Goal: Task Accomplishment & Management: Use online tool/utility

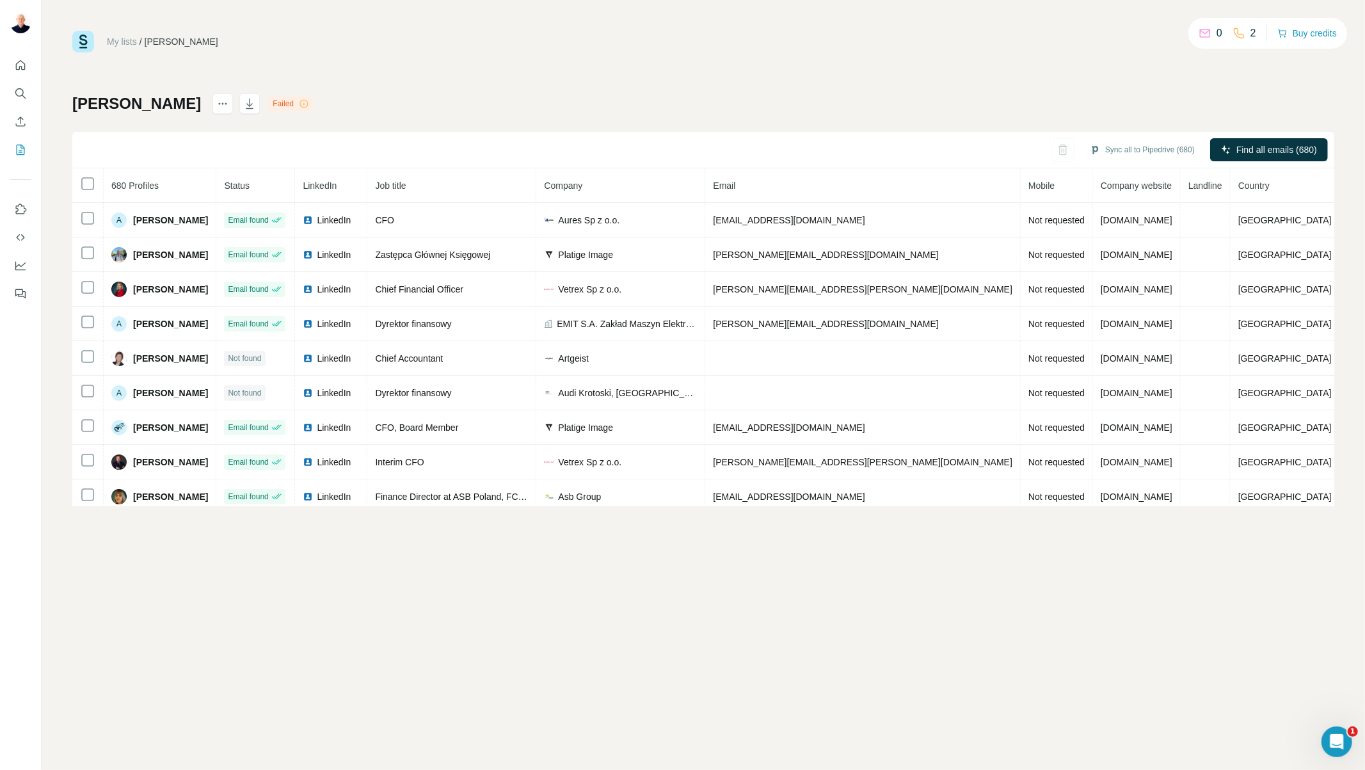
click at [299, 104] on icon at bounding box center [304, 104] width 10 height 10
click at [243, 107] on icon "button" at bounding box center [249, 103] width 13 height 13
click at [216, 724] on span "Close" at bounding box center [210, 724] width 23 height 13
click at [1168, 149] on button "Sync all to Pipedrive (680)" at bounding box center [1142, 149] width 123 height 19
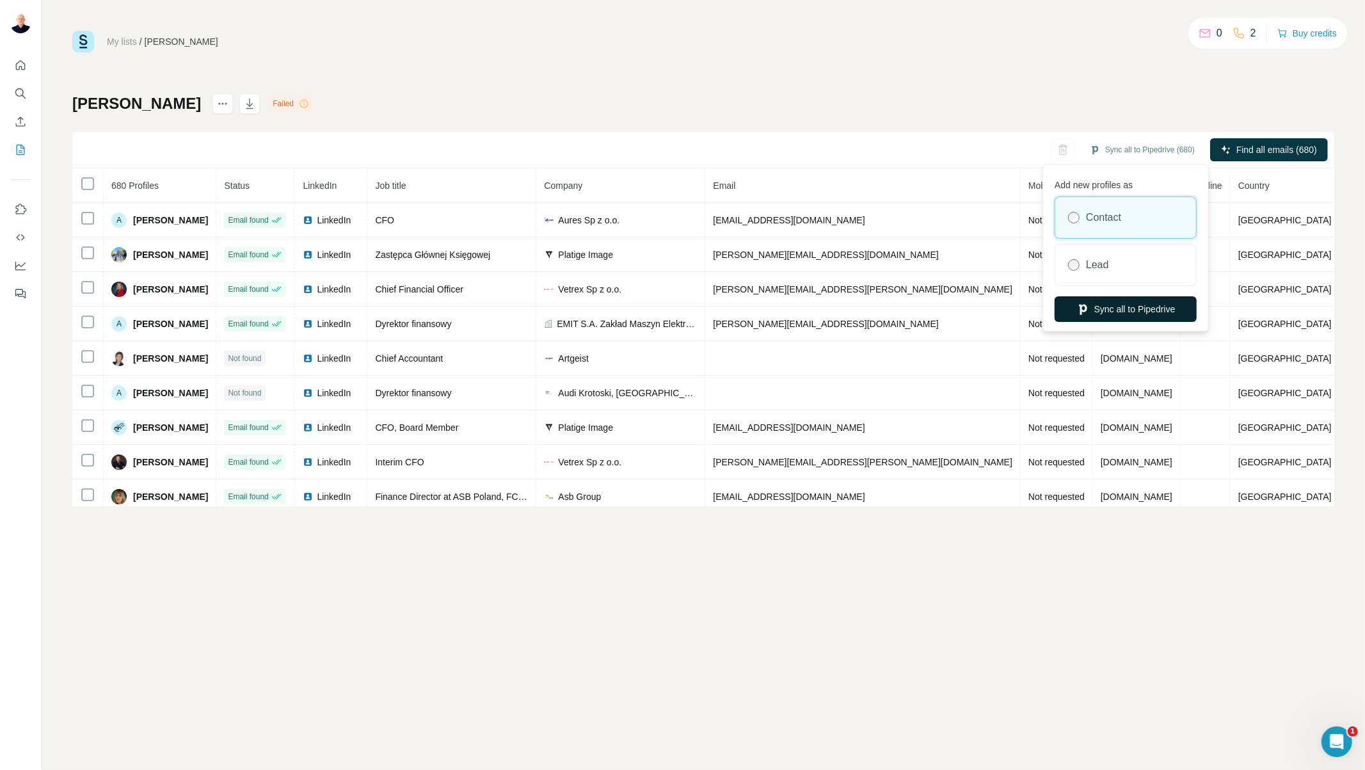
click at [1104, 305] on button "Sync all to Pipedrive" at bounding box center [1126, 309] width 142 height 26
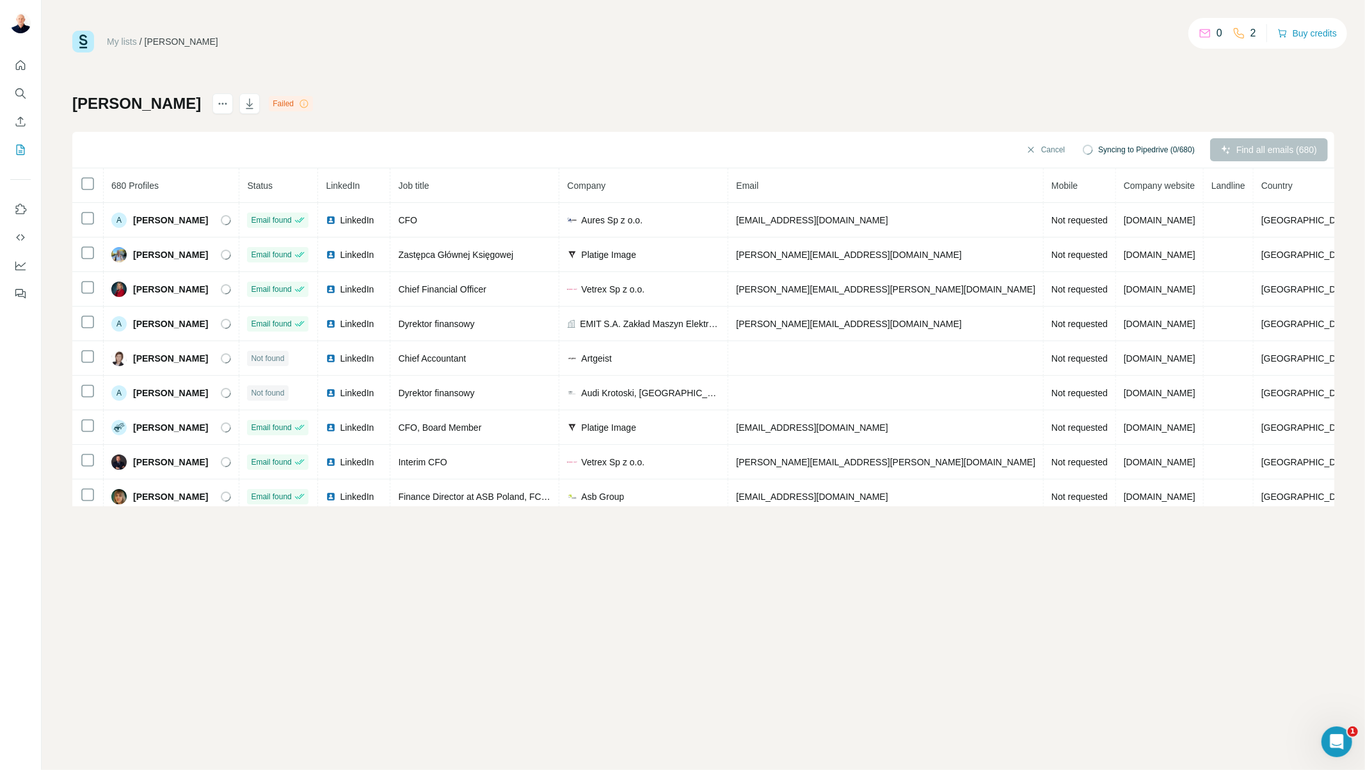
click at [315, 608] on div "My lists / Leady Łukasz 0 2 Buy credits Leady Łukasz Failed Cancel Syncing to P…" at bounding box center [704, 385] width 1324 height 770
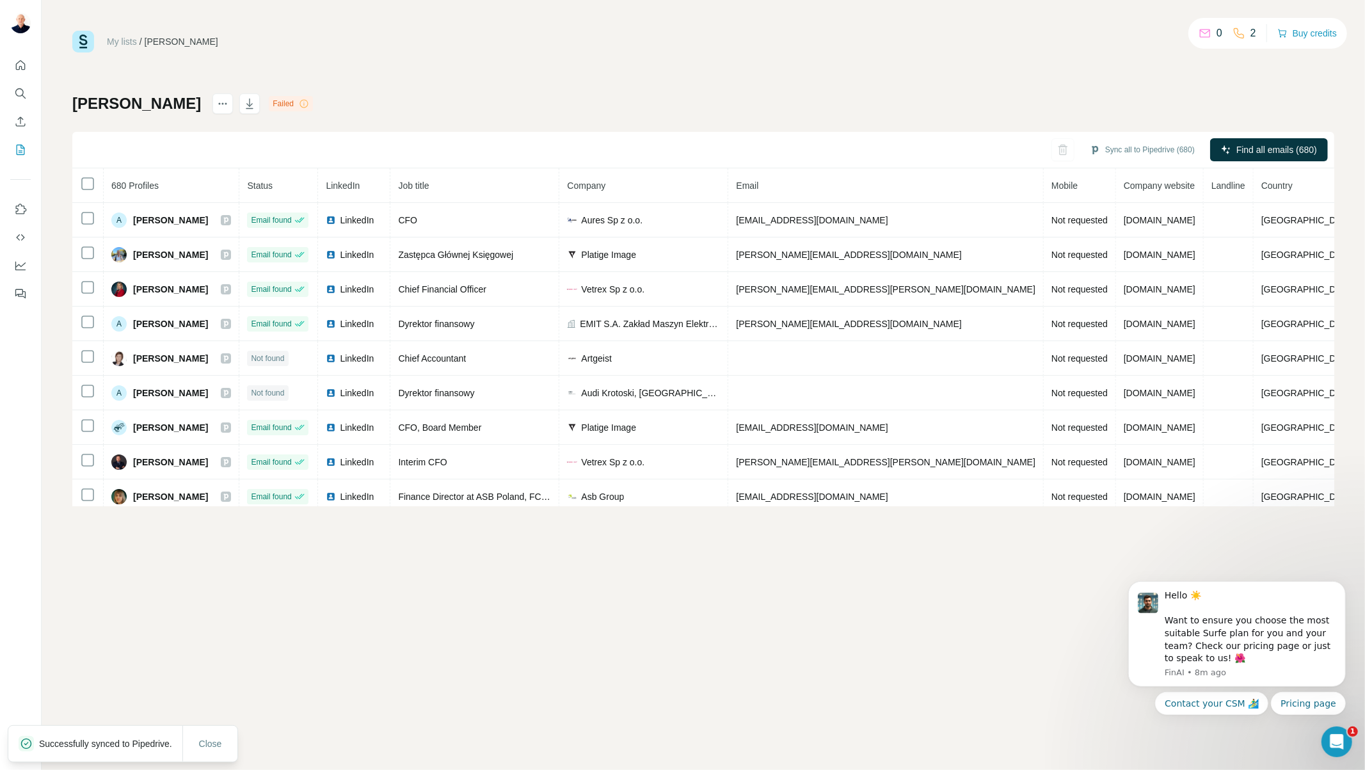
click at [483, 655] on div "My lists / Leady Łukasz 0 2 Buy credits Leady Łukasz Failed Sync all to Pipedri…" at bounding box center [704, 385] width 1324 height 770
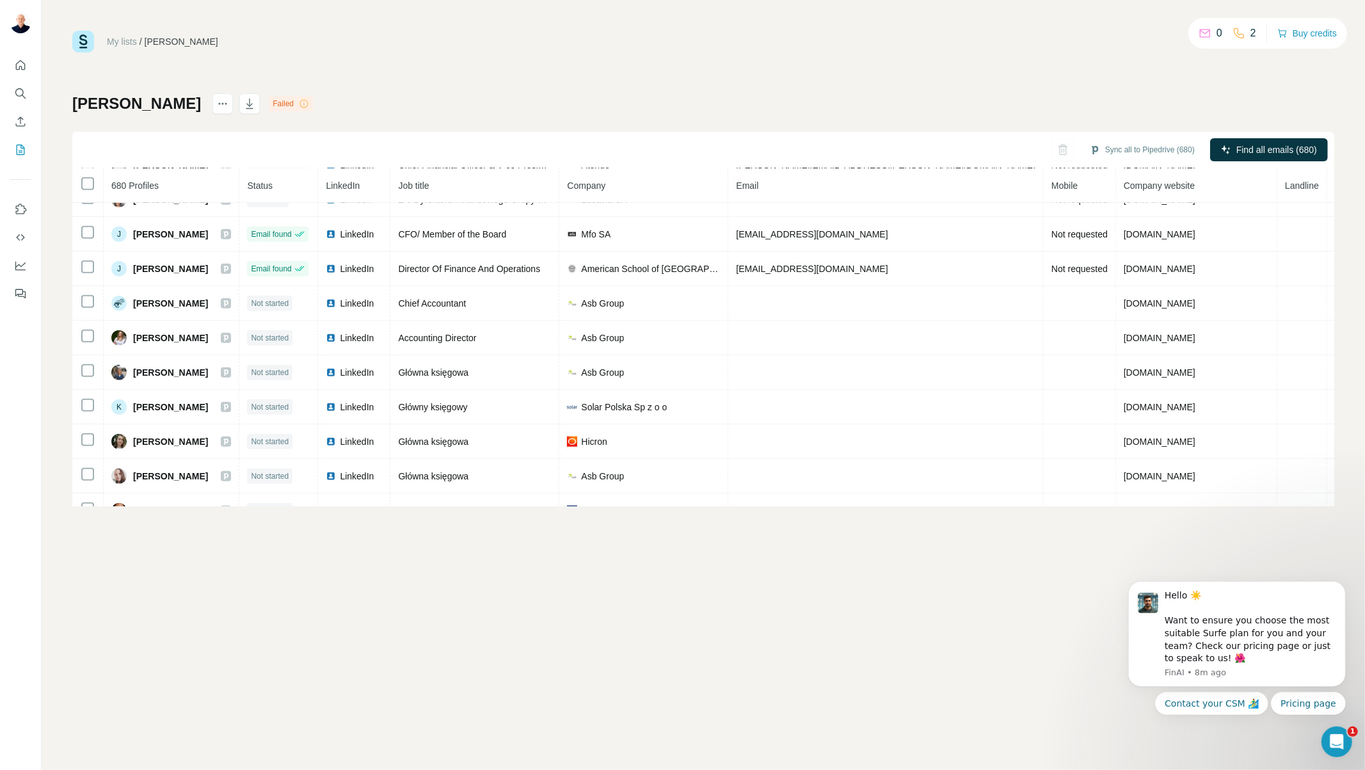
scroll to position [1096, 0]
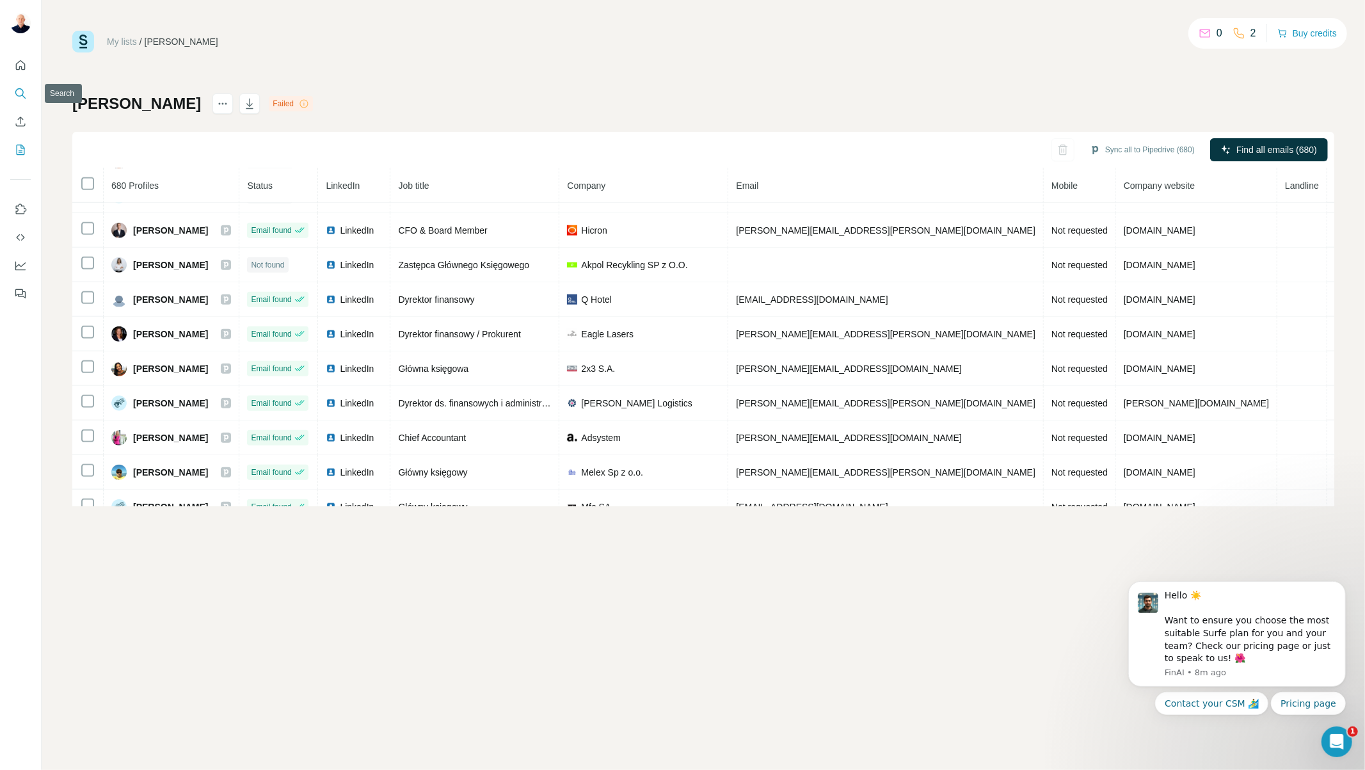
click at [21, 90] on icon "Search" at bounding box center [19, 92] width 8 height 8
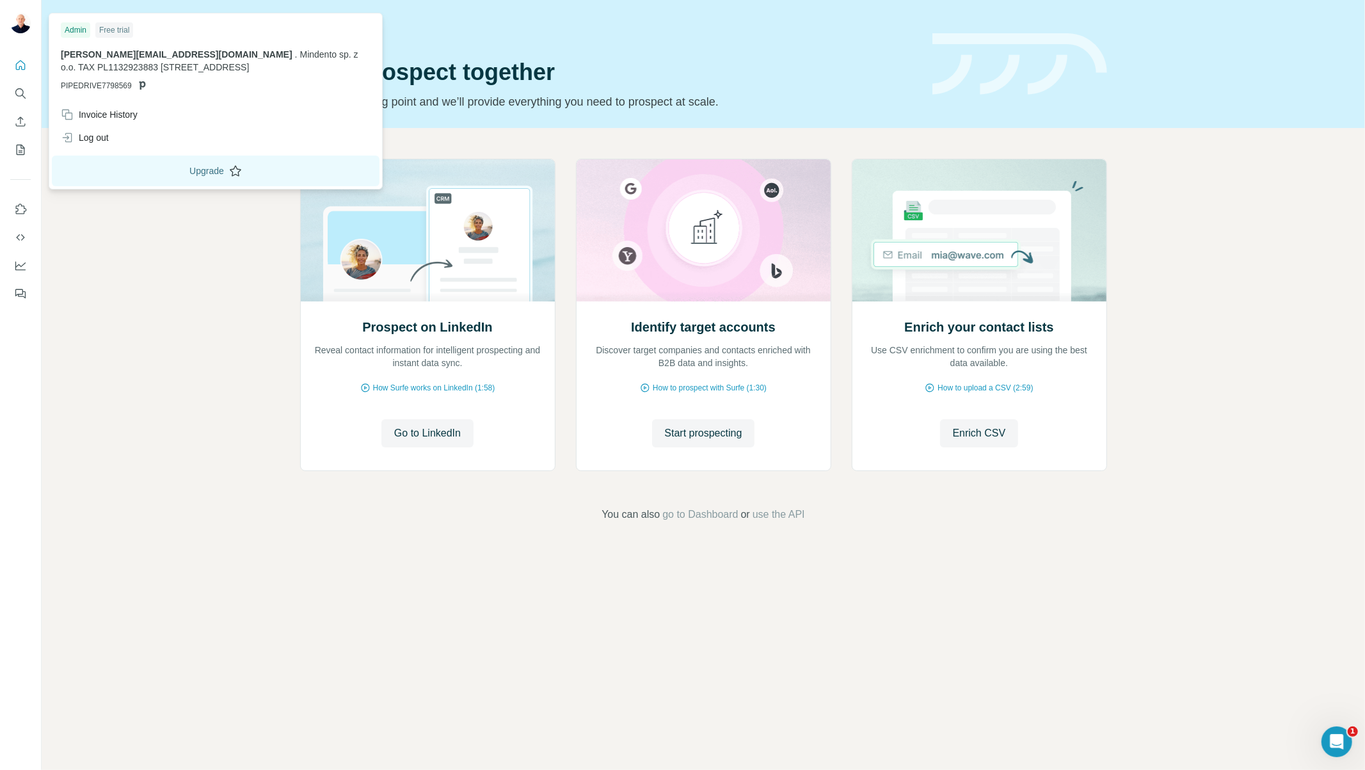
click at [152, 175] on button "Upgrade" at bounding box center [216, 171] width 328 height 31
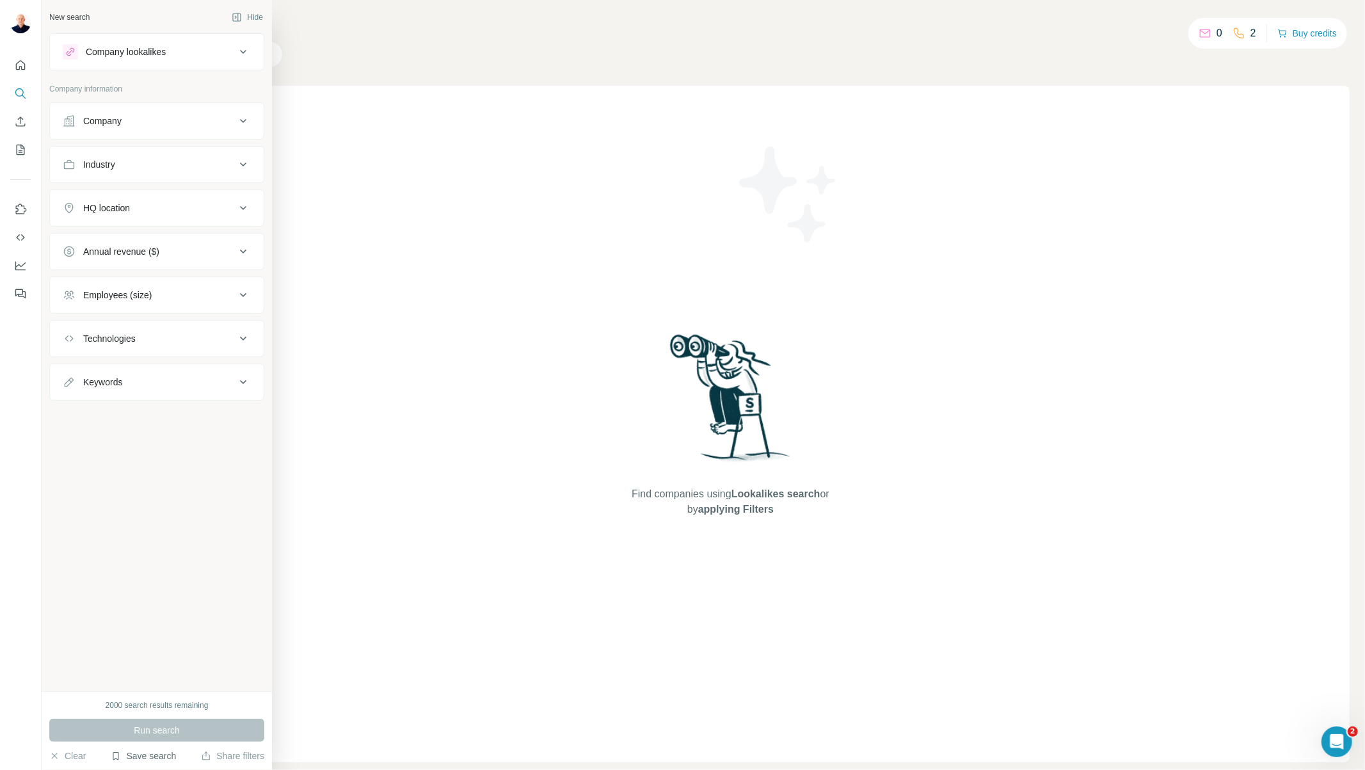
click at [163, 750] on button "Save search" at bounding box center [143, 756] width 65 height 13
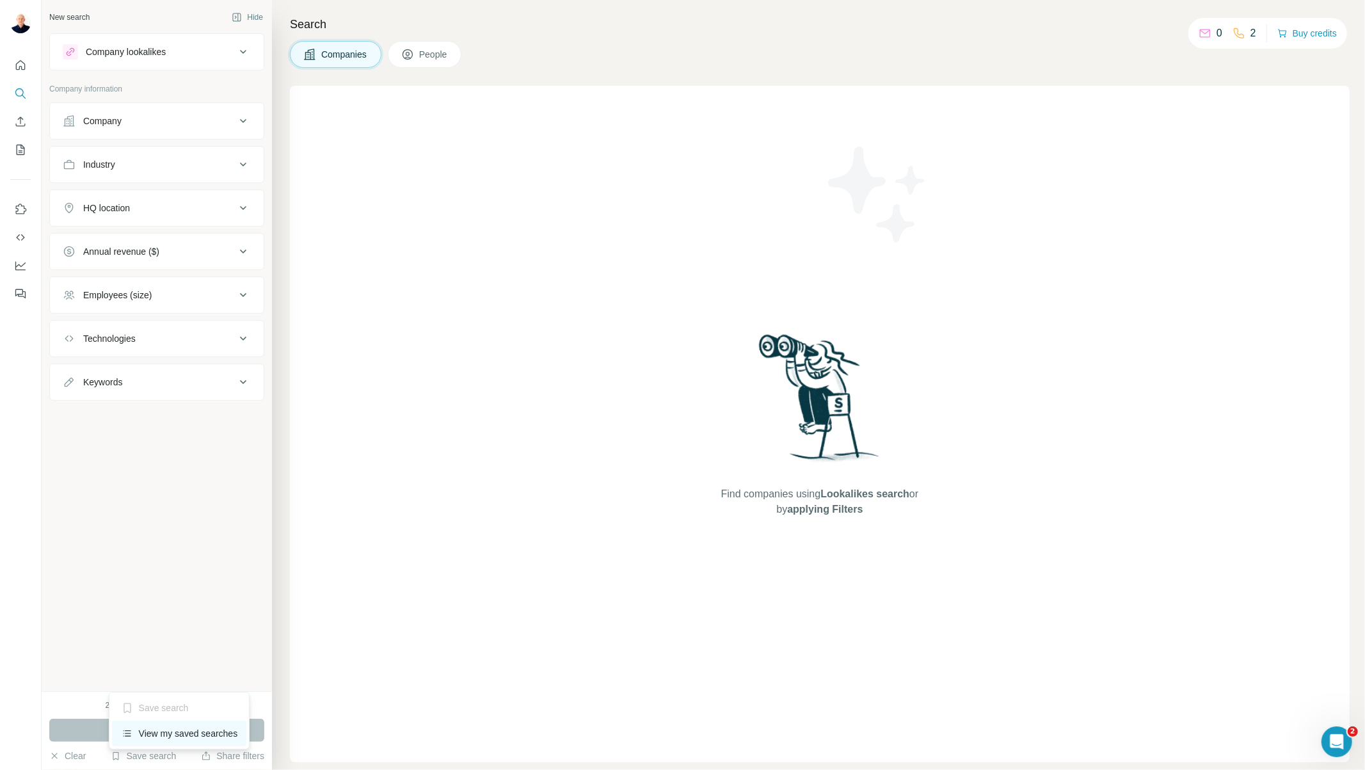
click at [165, 734] on div "View my saved searches" at bounding box center [179, 734] width 135 height 26
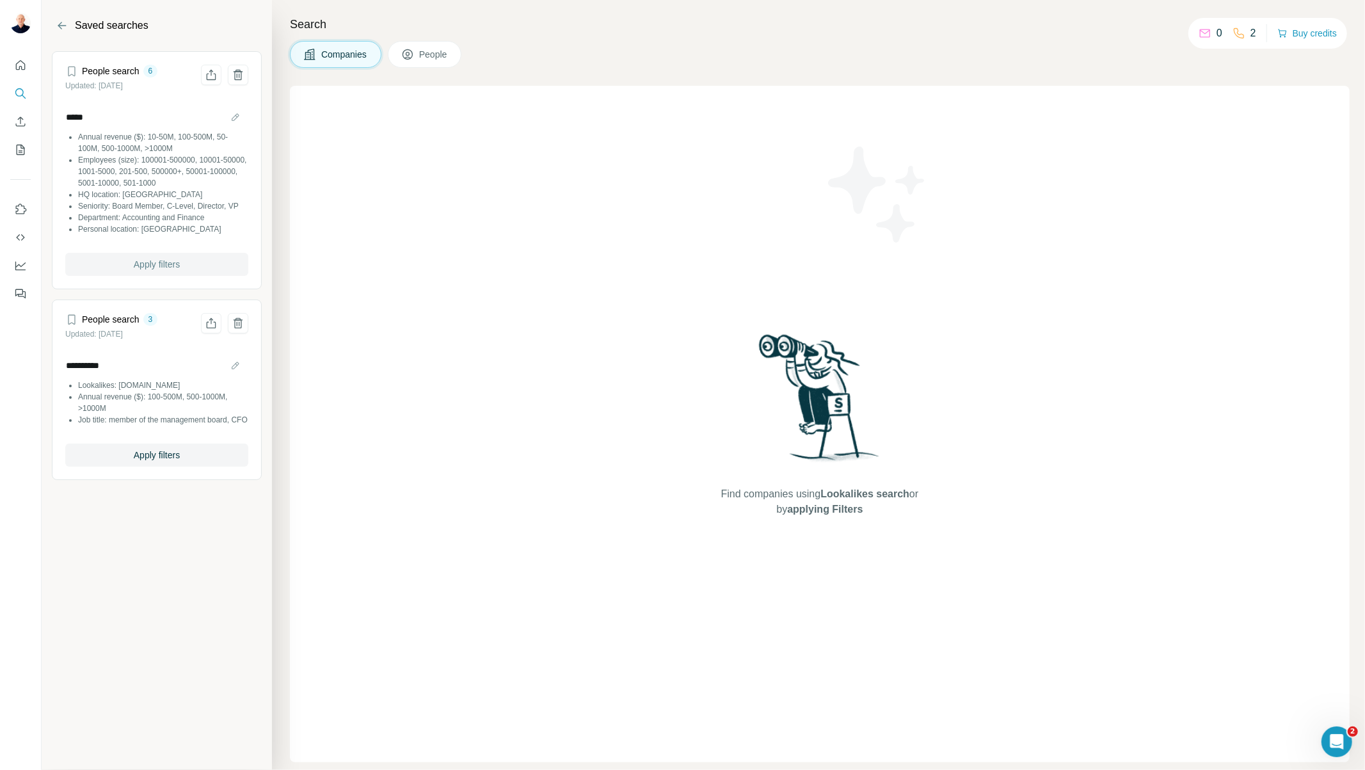
click at [187, 266] on button "Apply filters" at bounding box center [156, 264] width 183 height 23
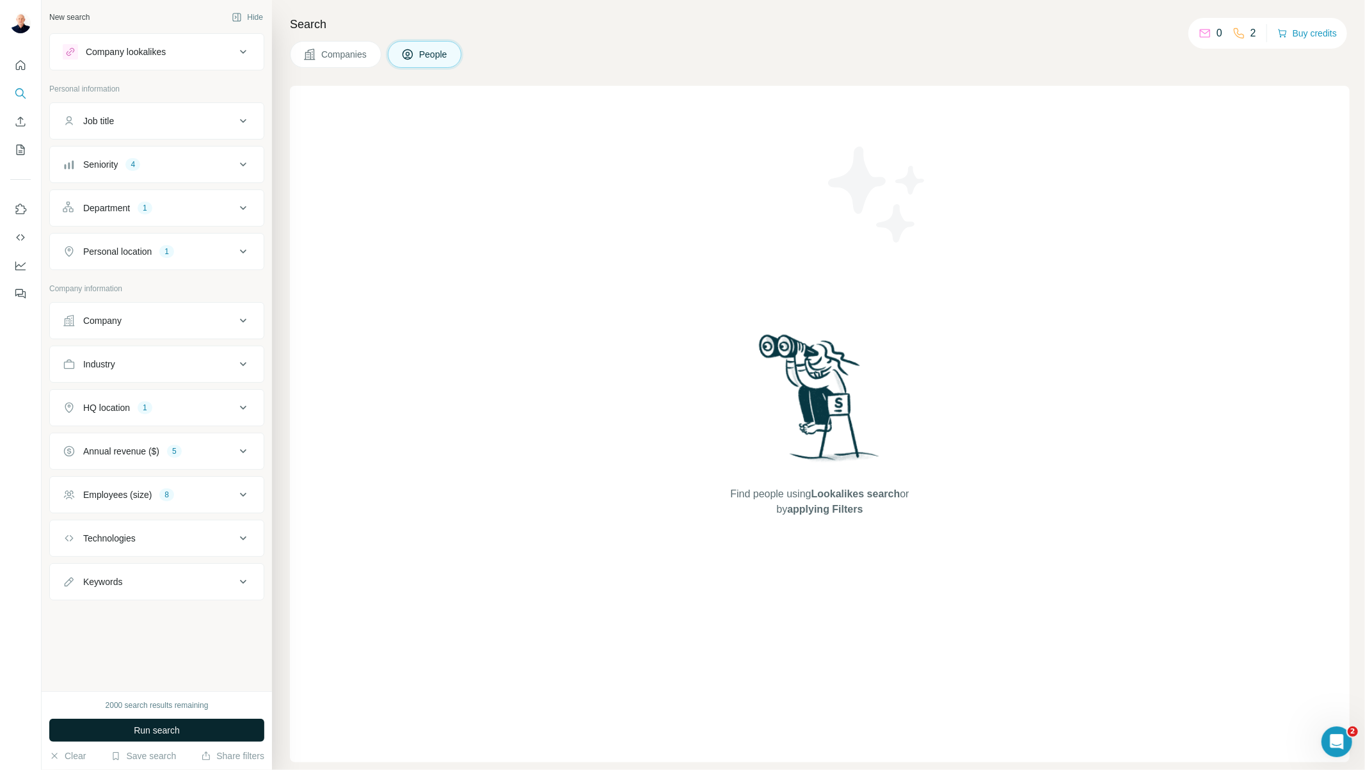
click at [195, 732] on button "Run search" at bounding box center [156, 730] width 215 height 23
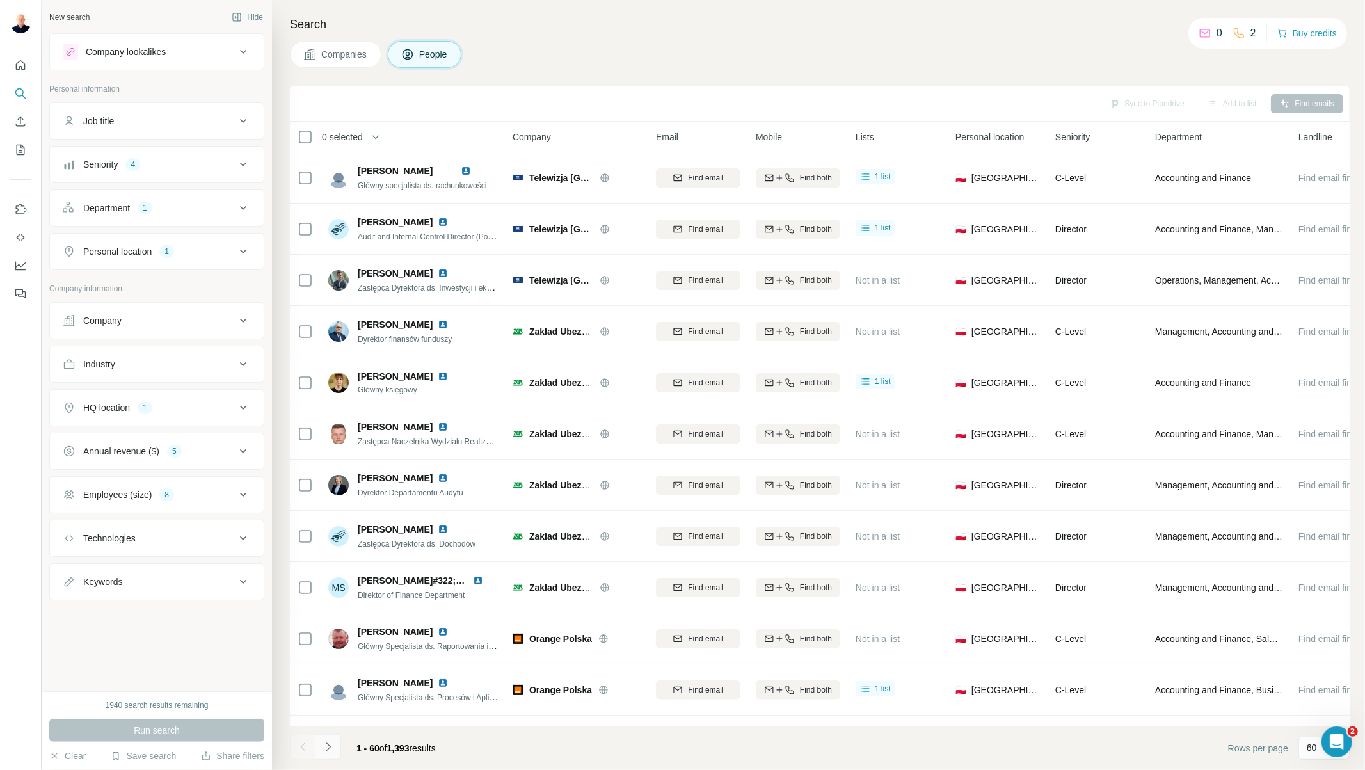
click at [332, 749] on icon "Navigate to next page" at bounding box center [328, 747] width 13 height 13
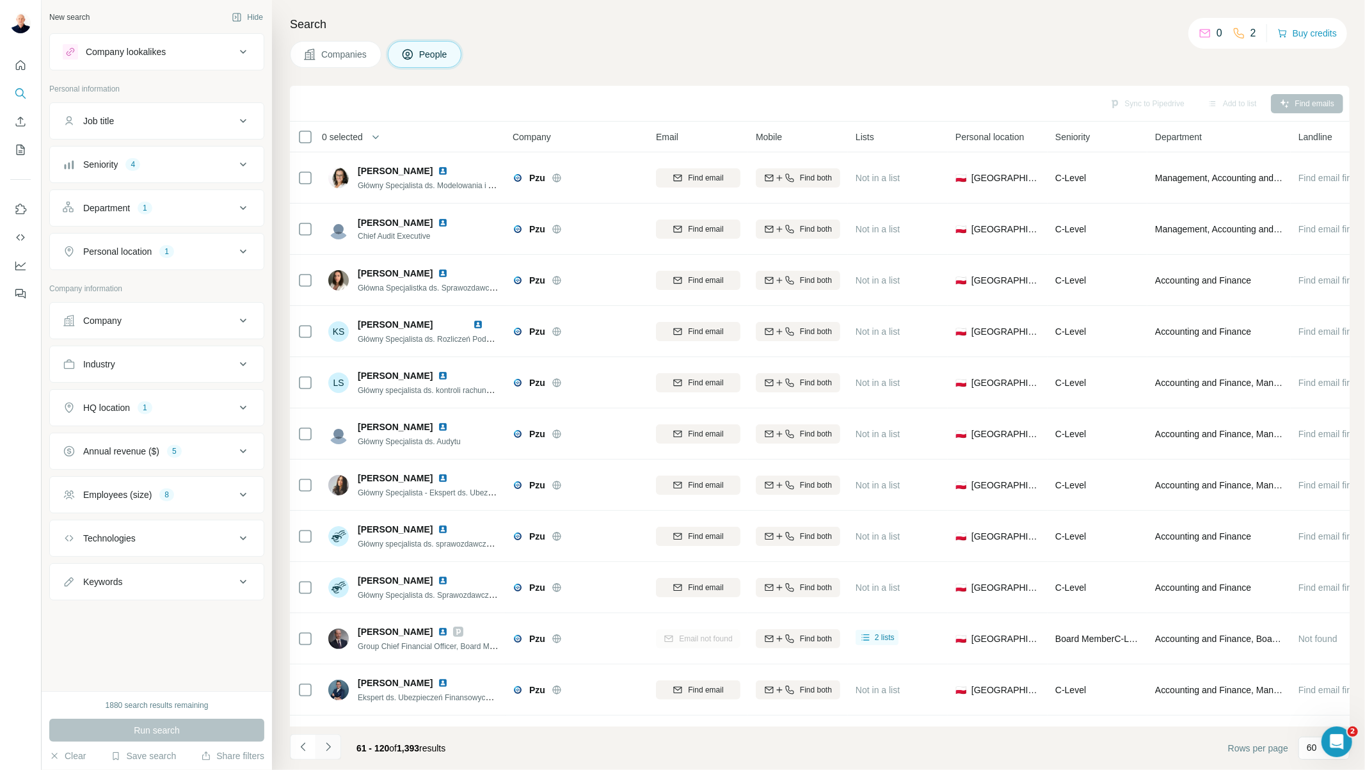
click at [325, 752] on icon "Navigate to next page" at bounding box center [328, 747] width 13 height 13
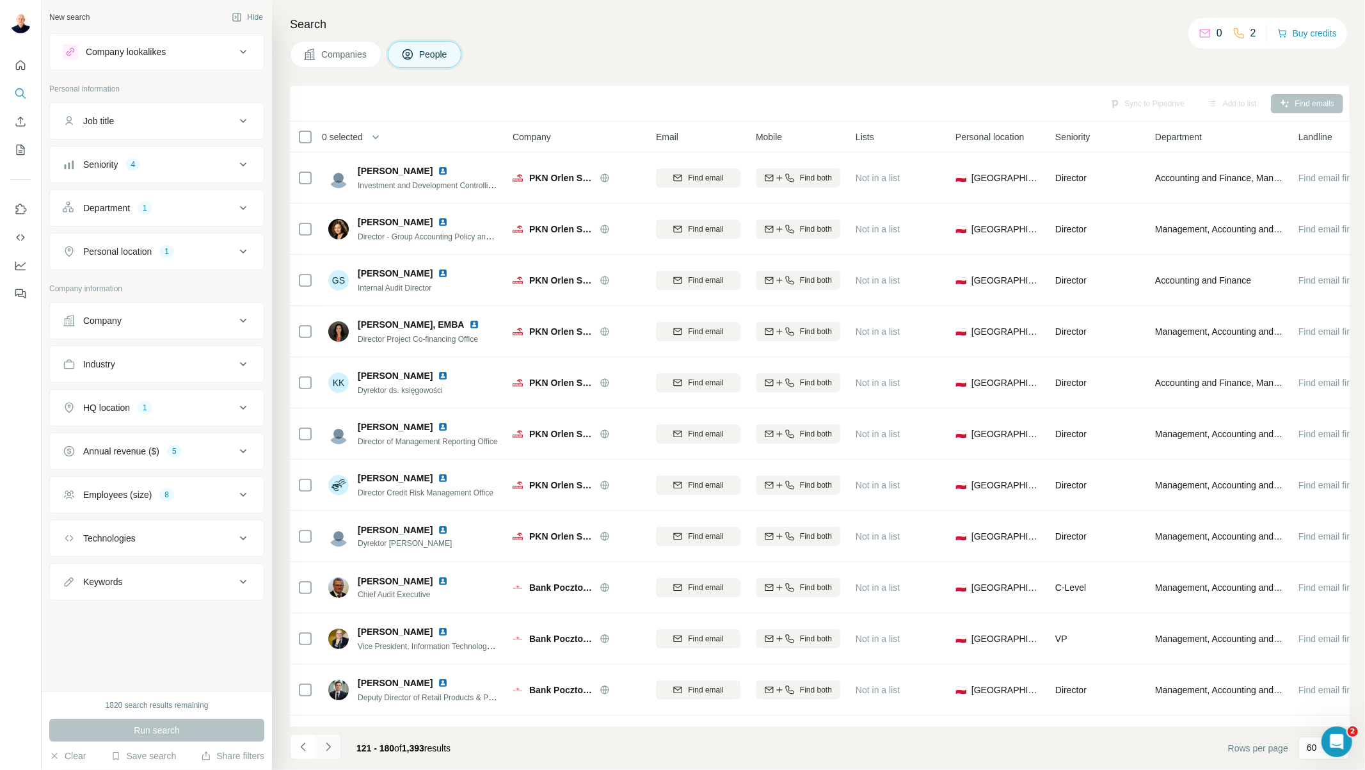
click at [323, 752] on icon "Navigate to next page" at bounding box center [328, 747] width 13 height 13
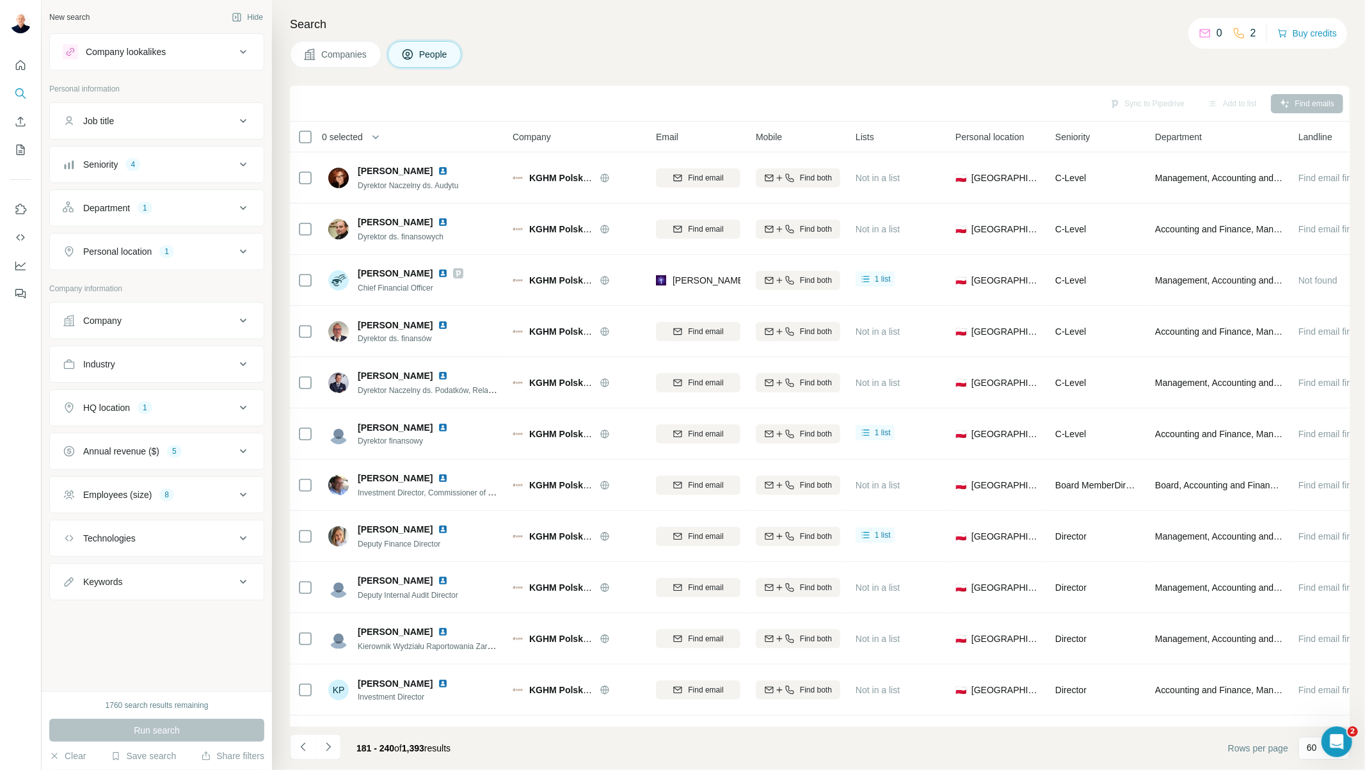
click at [325, 751] on icon "Navigate to next page" at bounding box center [328, 747] width 13 height 13
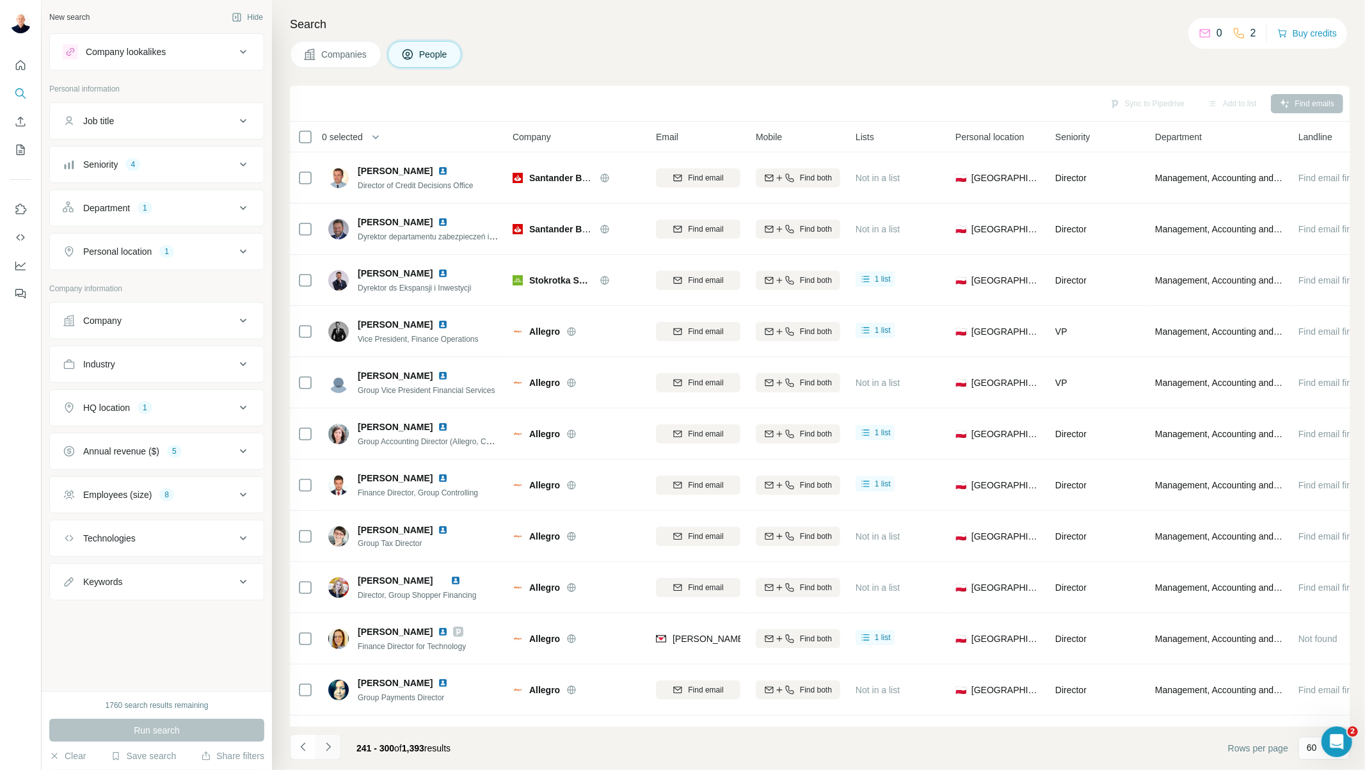
click at [328, 750] on icon "Navigate to next page" at bounding box center [328, 747] width 13 height 13
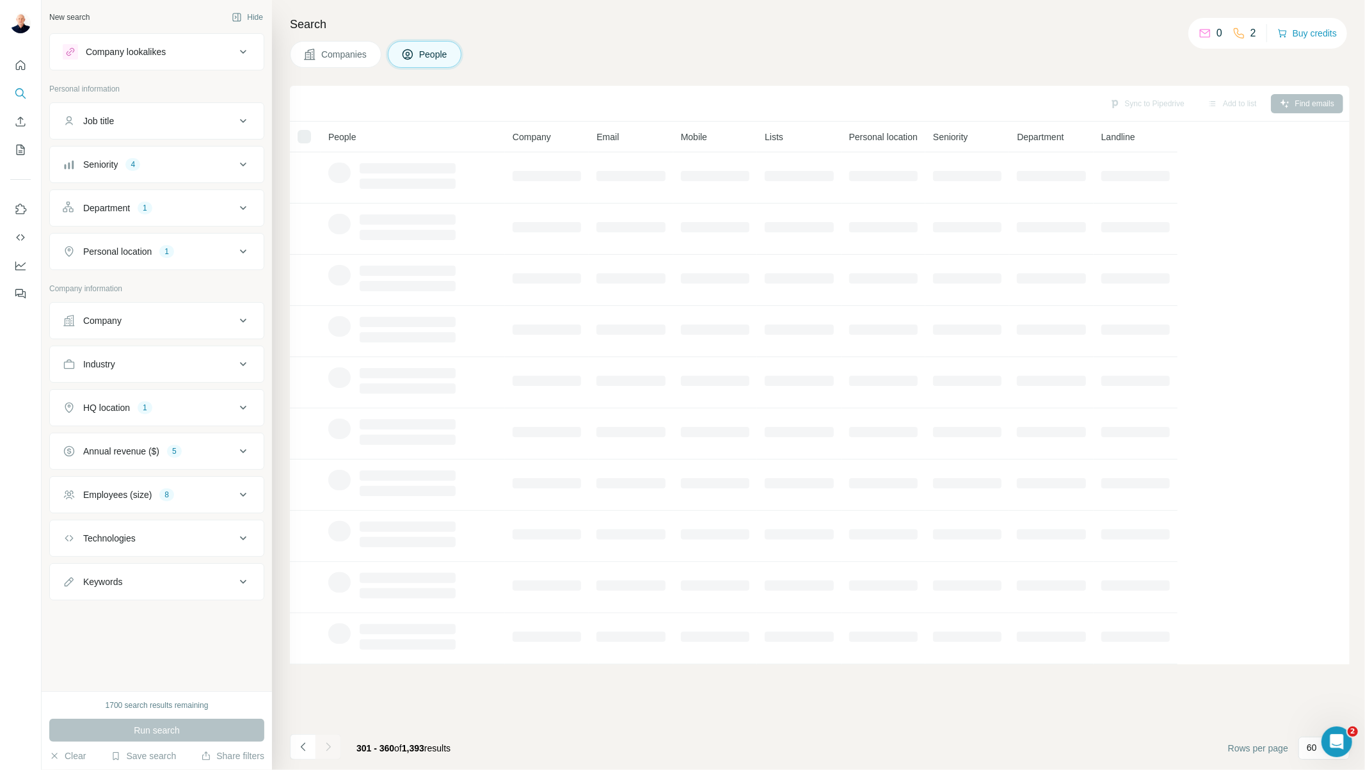
click at [328, 750] on div at bounding box center [329, 747] width 26 height 26
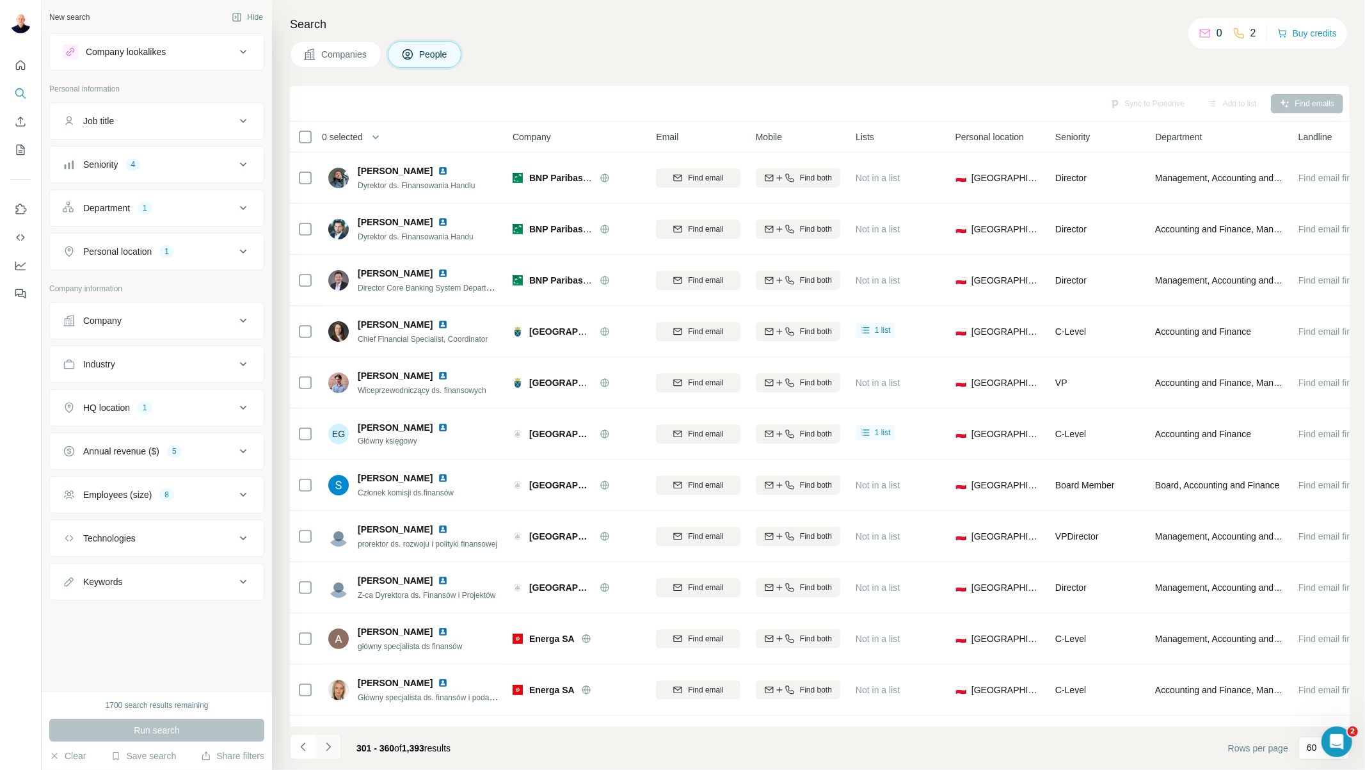
click at [329, 751] on icon "Navigate to next page" at bounding box center [328, 747] width 13 height 13
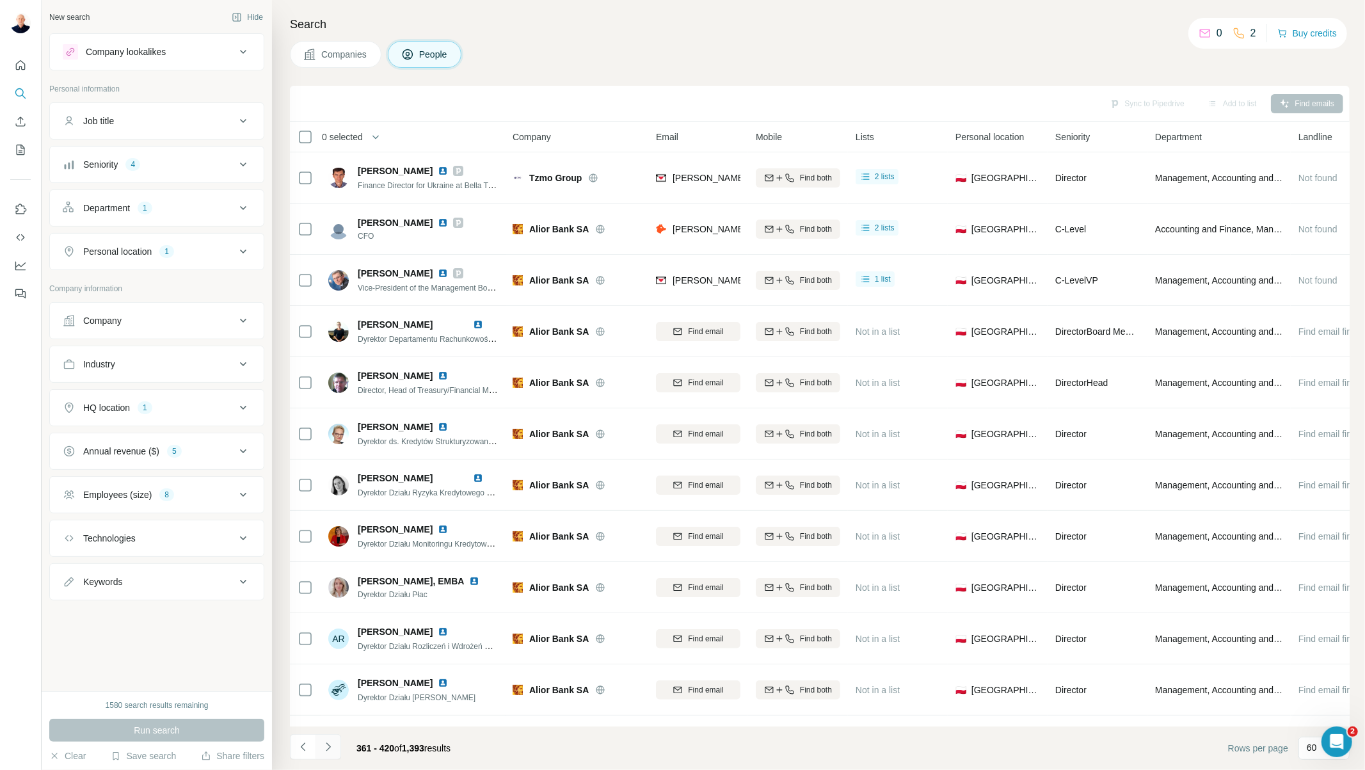
click at [329, 751] on icon "Navigate to next page" at bounding box center [328, 747] width 13 height 13
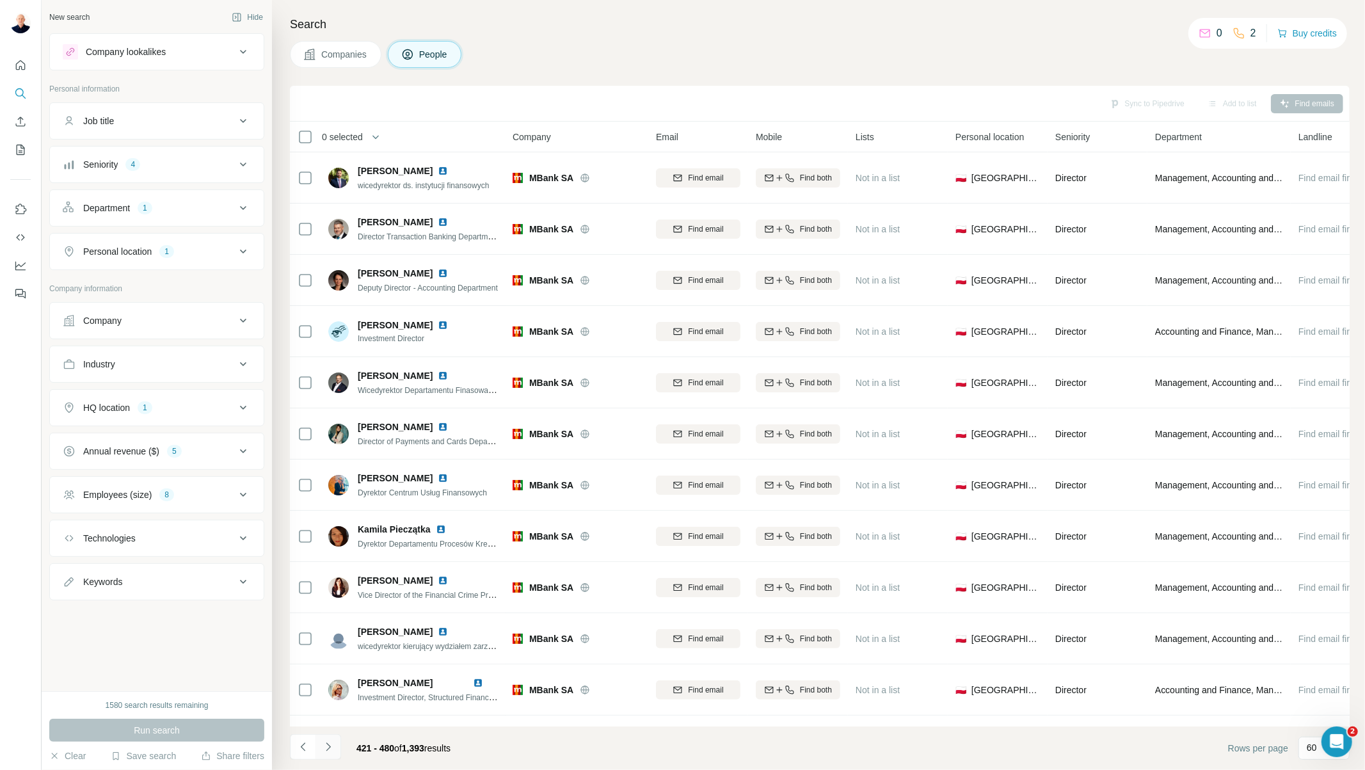
click at [324, 756] on button "Navigate to next page" at bounding box center [329, 747] width 26 height 26
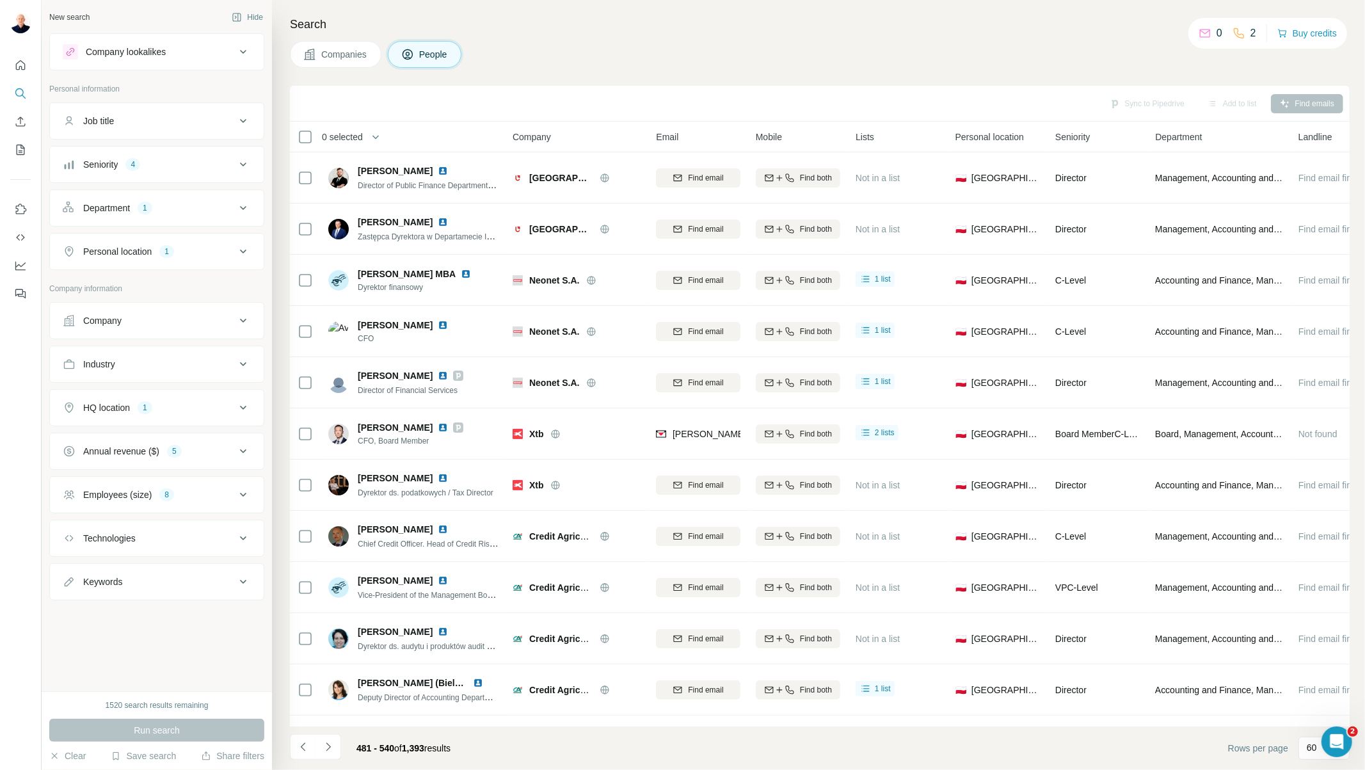
click at [324, 754] on button "Navigate to next page" at bounding box center [329, 747] width 26 height 26
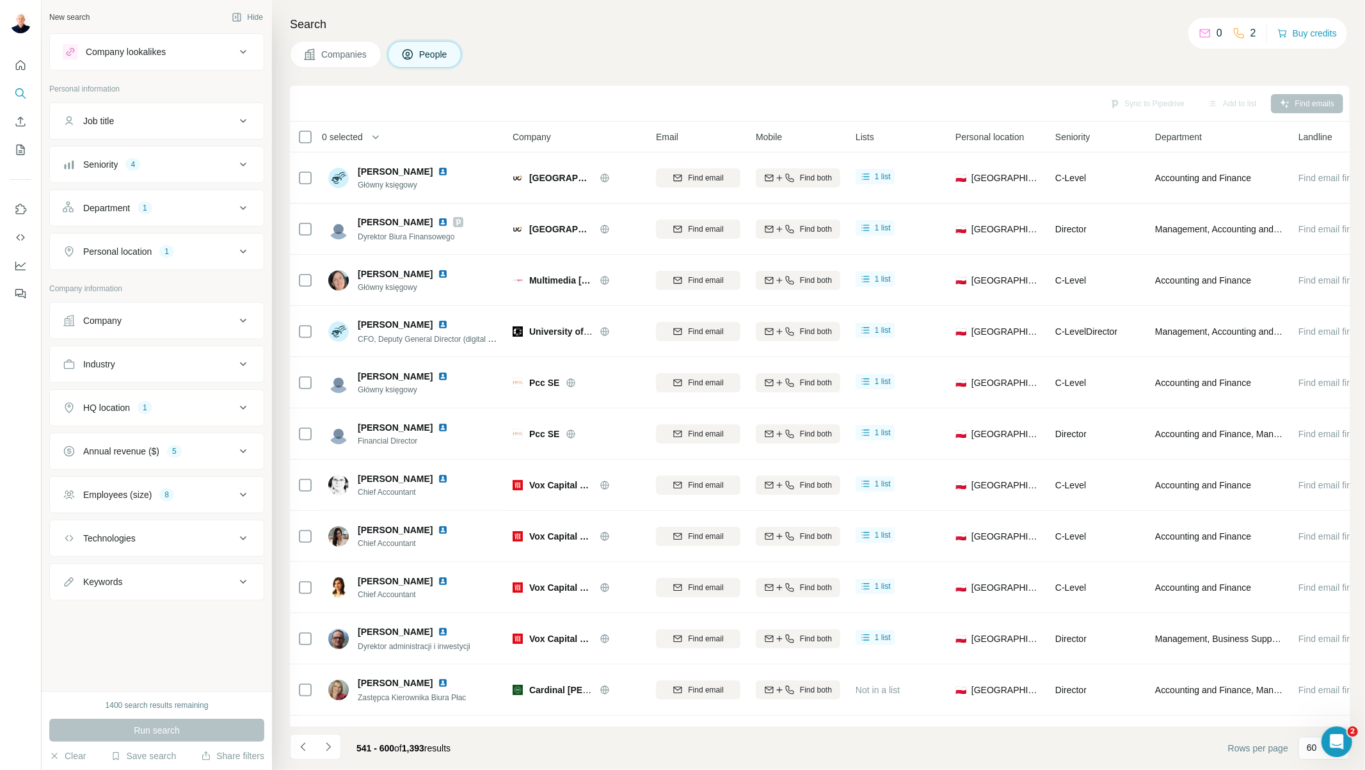
click at [324, 754] on button "Navigate to next page" at bounding box center [329, 747] width 26 height 26
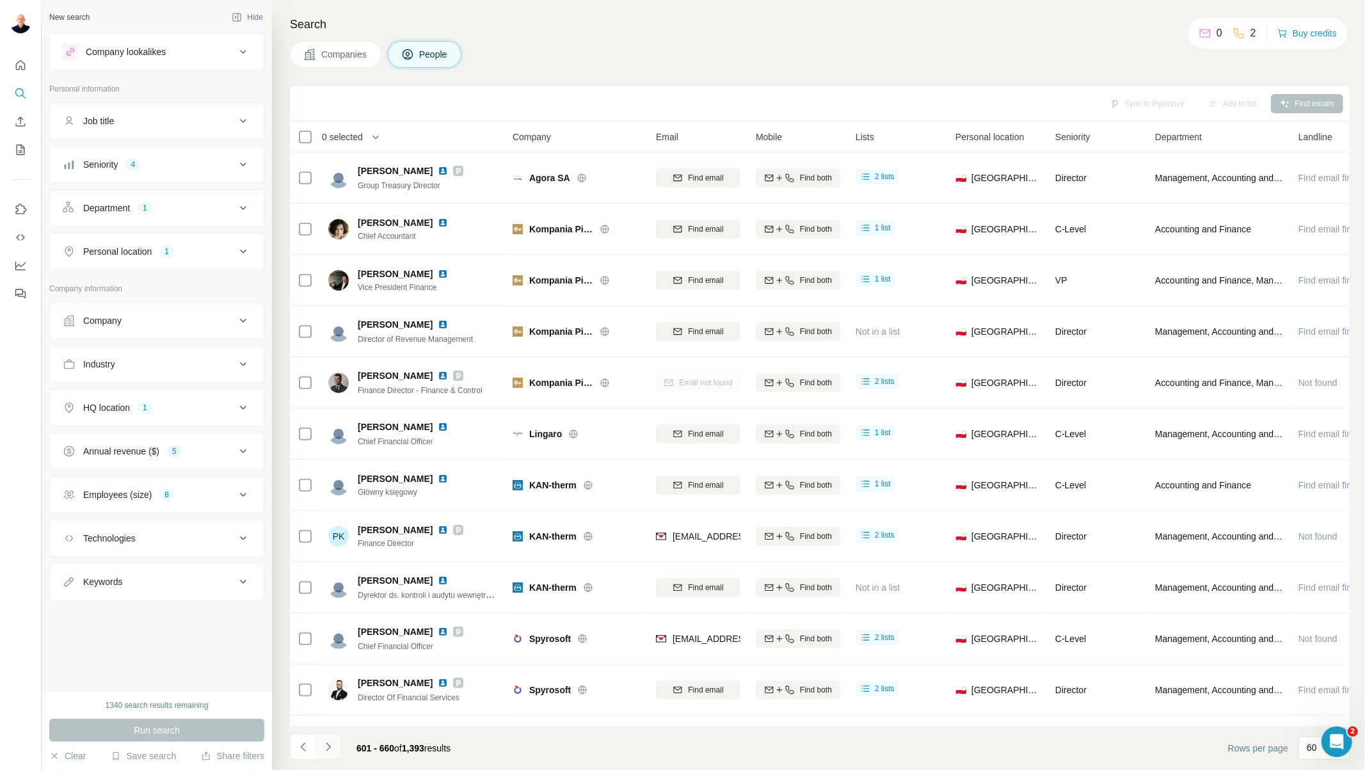
click at [324, 751] on icon "Navigate to next page" at bounding box center [328, 747] width 13 height 13
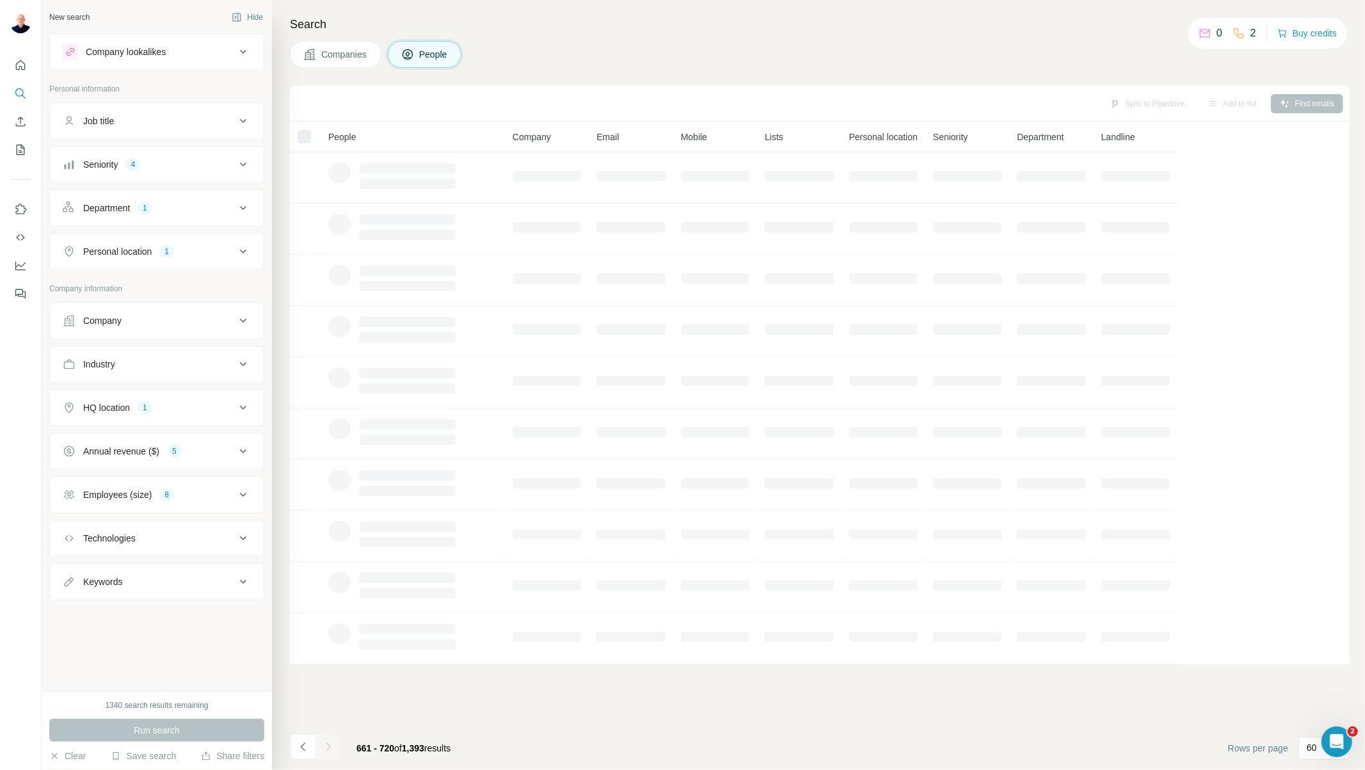
click at [324, 751] on icon "Navigate to next page" at bounding box center [328, 747] width 13 height 13
click at [324, 751] on div at bounding box center [329, 747] width 26 height 26
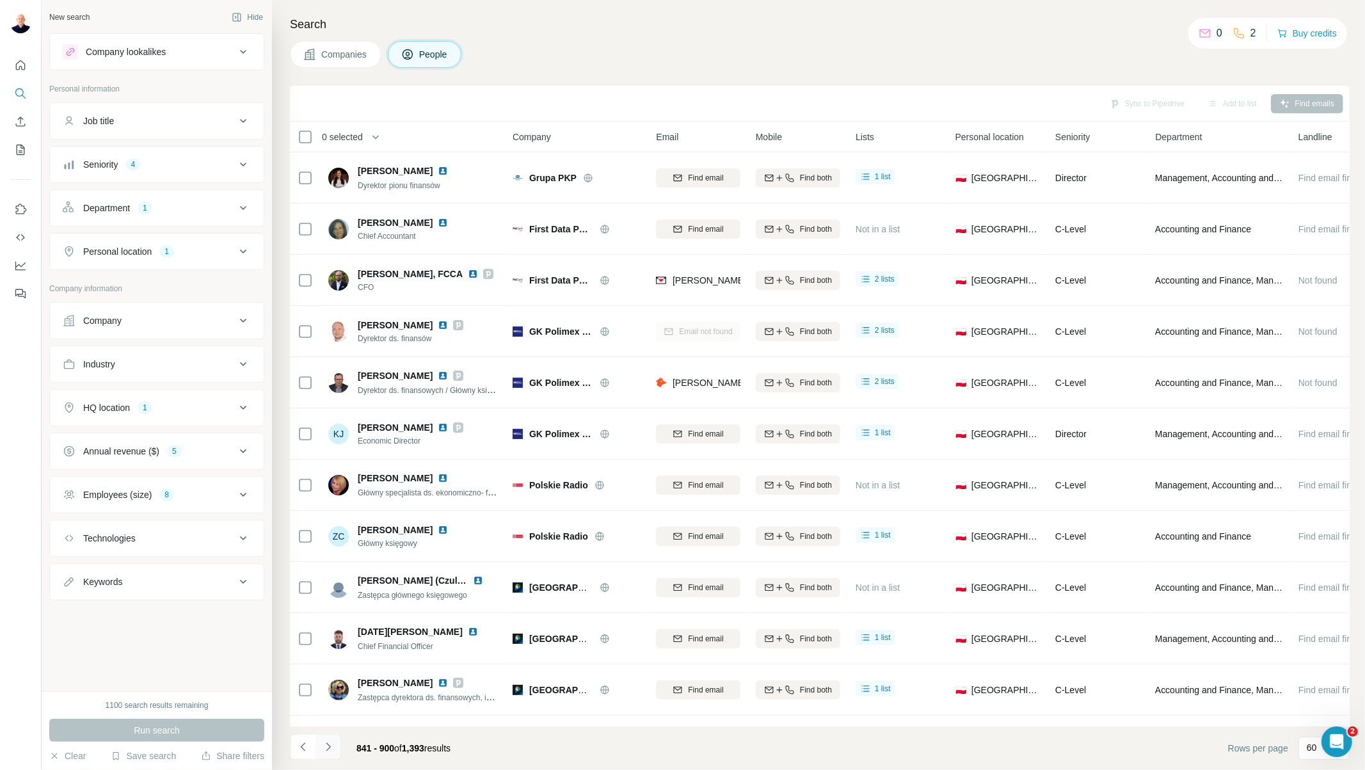
click at [325, 750] on icon "Navigate to next page" at bounding box center [328, 747] width 13 height 13
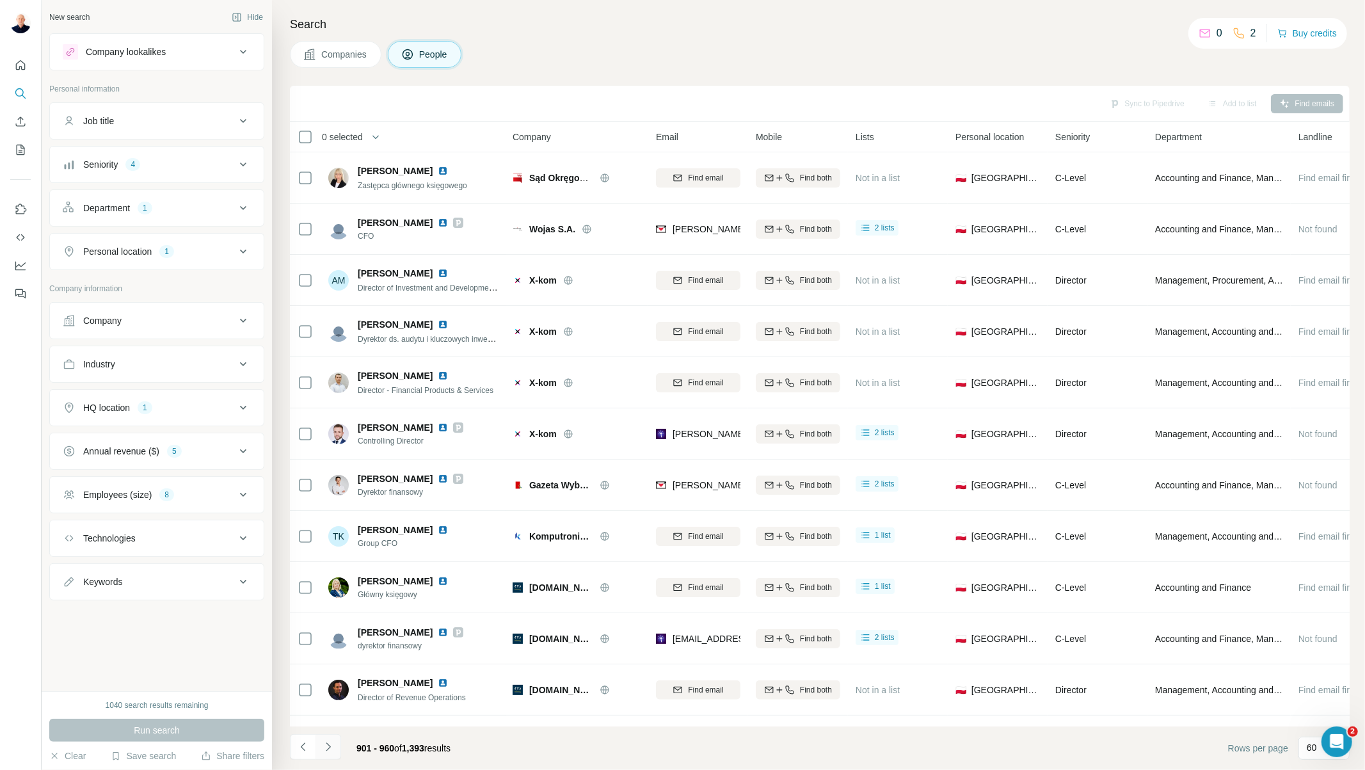
click at [325, 750] on icon "Navigate to next page" at bounding box center [328, 747] width 13 height 13
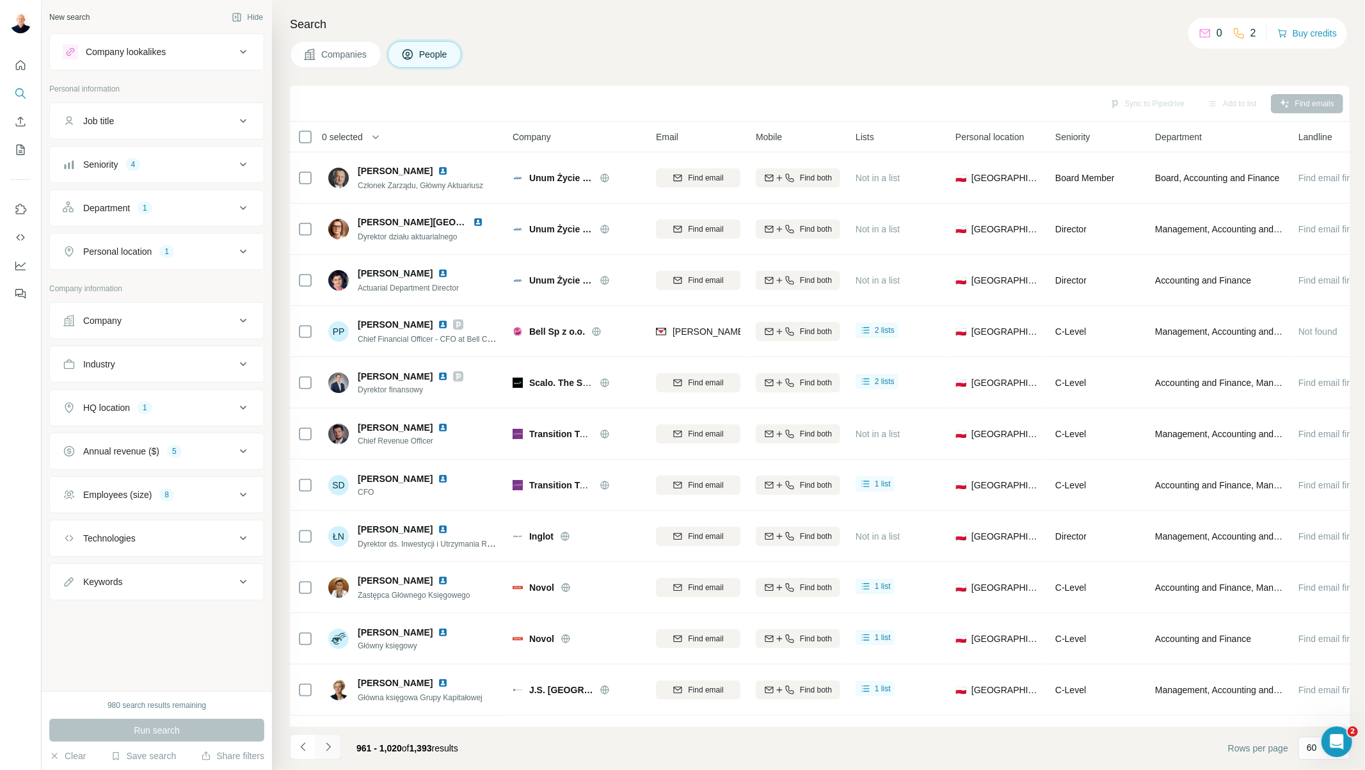
click at [325, 750] on icon "Navigate to next page" at bounding box center [328, 747] width 13 height 13
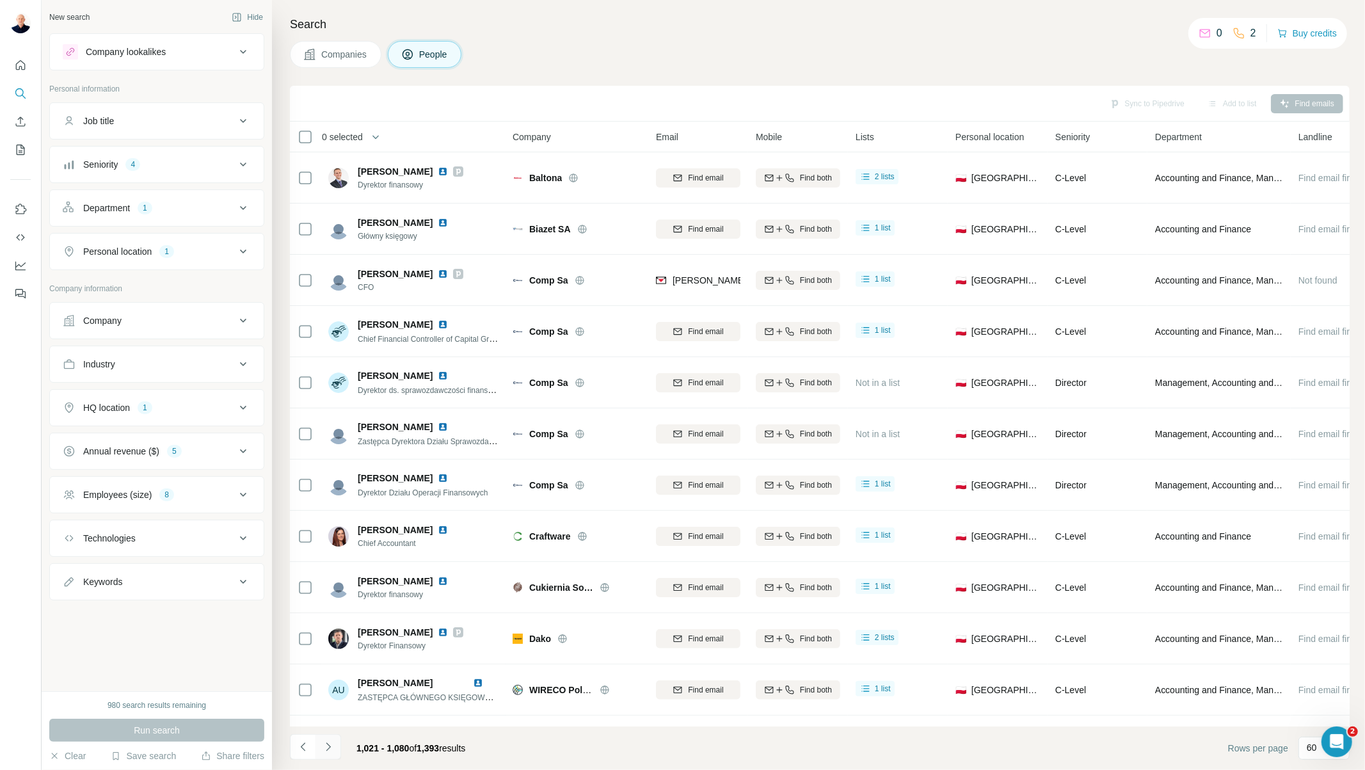
click at [325, 750] on icon "Navigate to next page" at bounding box center [328, 747] width 13 height 13
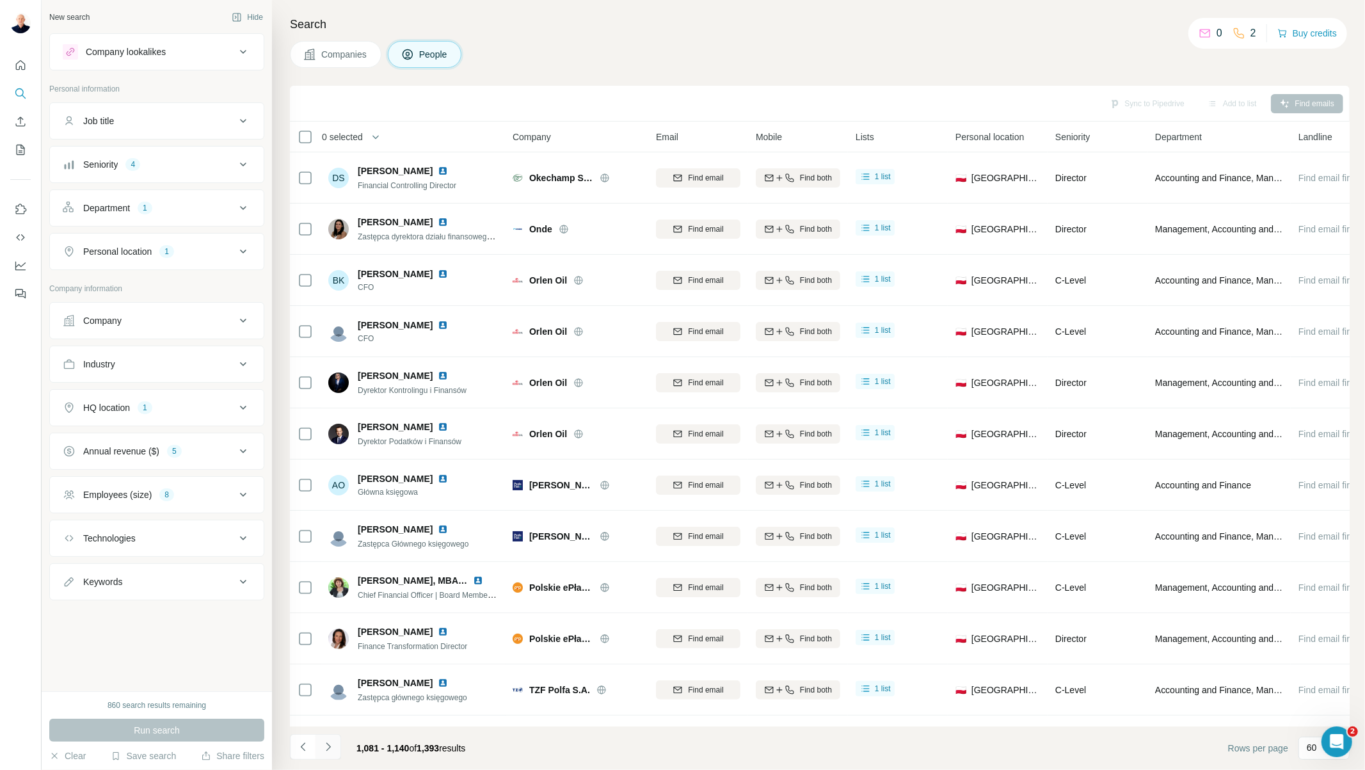
click at [325, 750] on icon "Navigate to next page" at bounding box center [328, 747] width 13 height 13
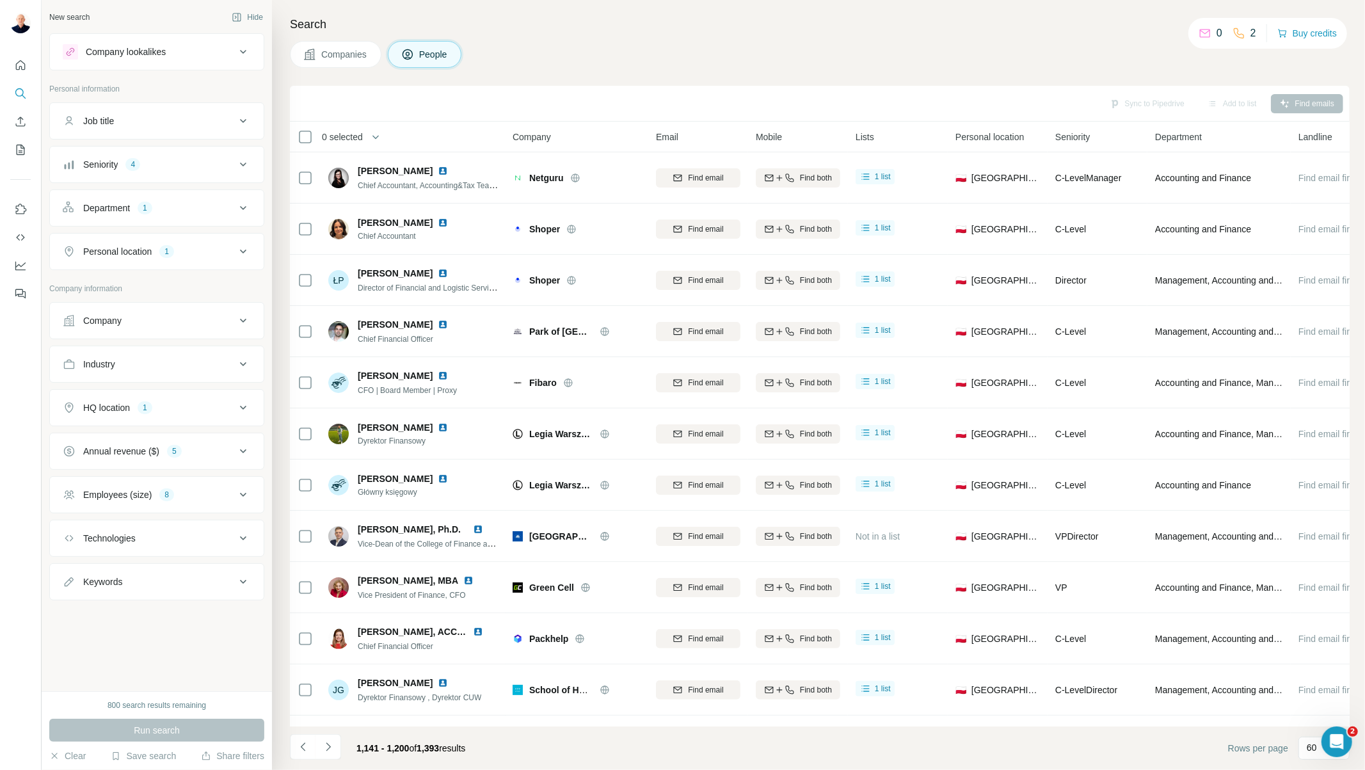
click at [326, 750] on icon "Navigate to next page" at bounding box center [328, 747] width 4 height 8
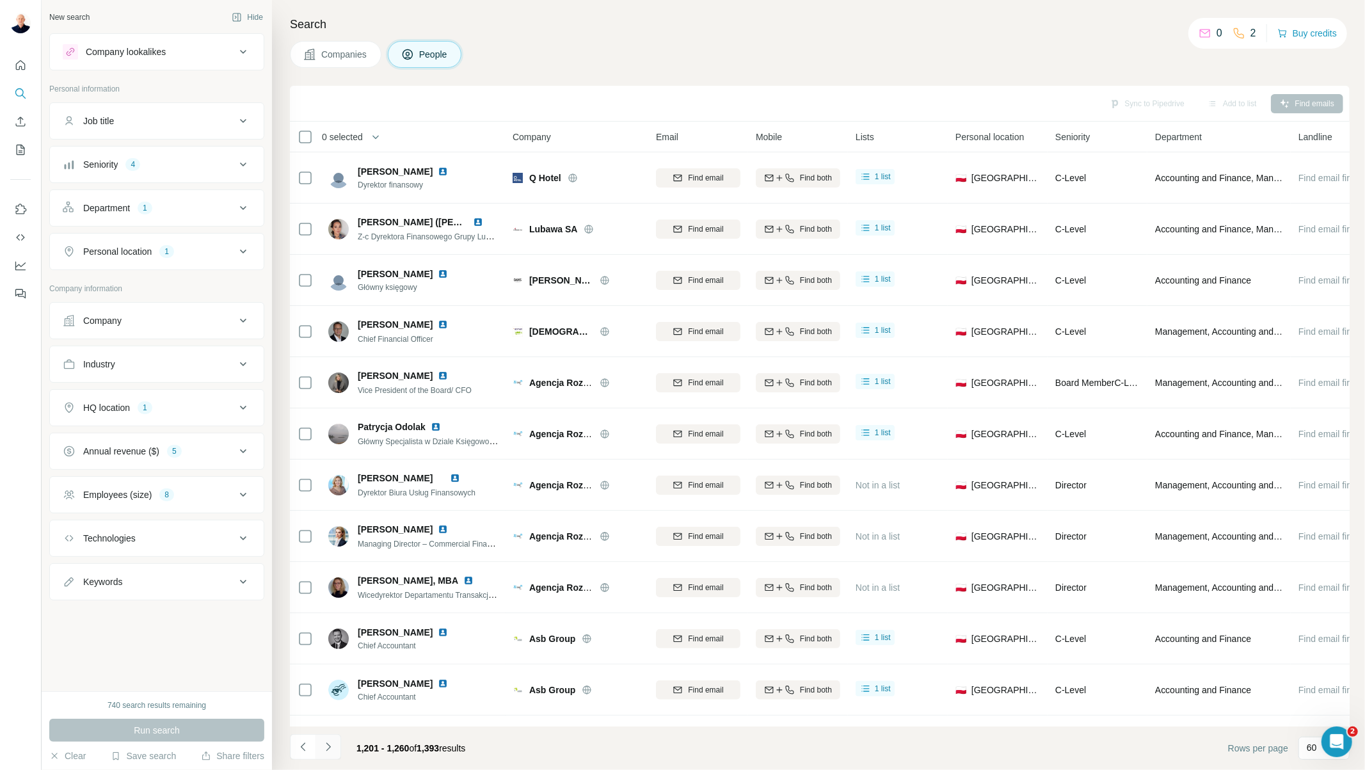
click at [325, 747] on icon "Navigate to next page" at bounding box center [328, 747] width 13 height 13
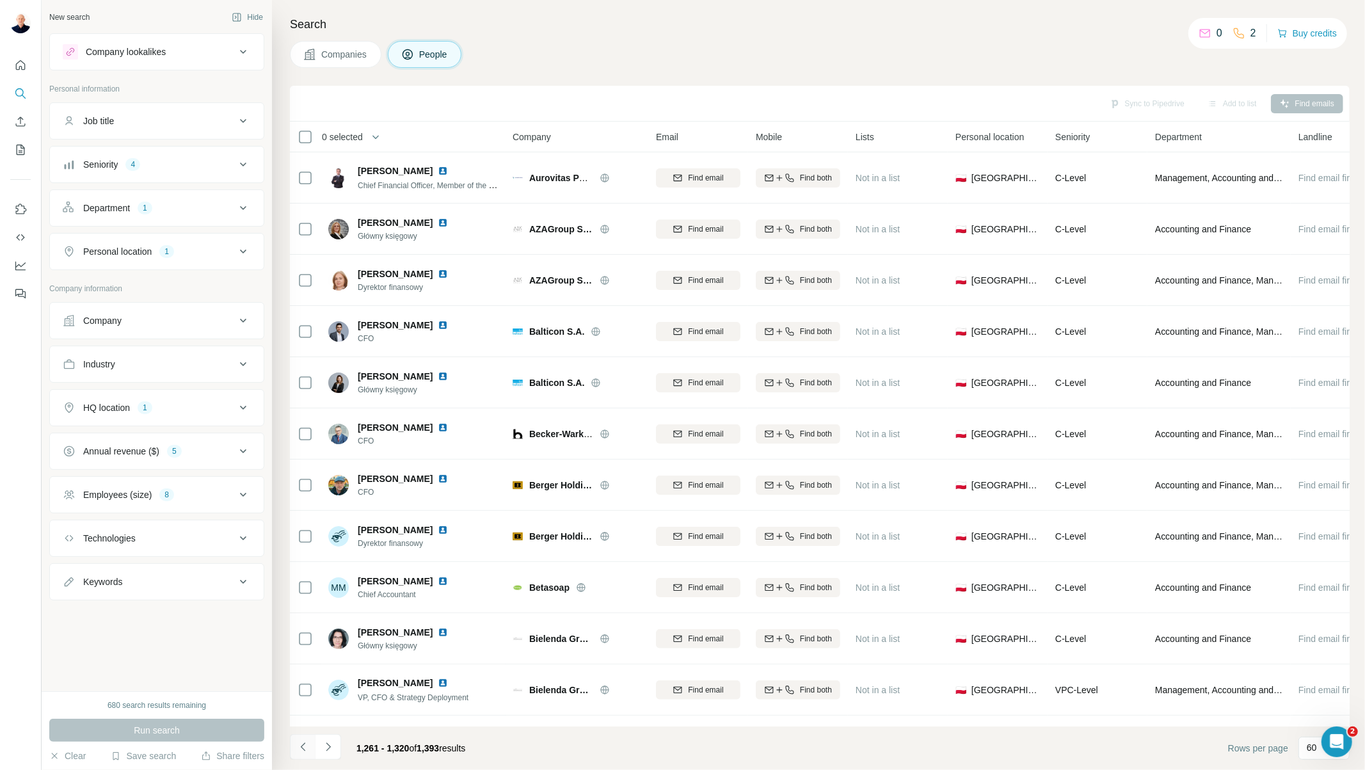
click at [304, 751] on icon "Navigate to previous page" at bounding box center [302, 747] width 4 height 8
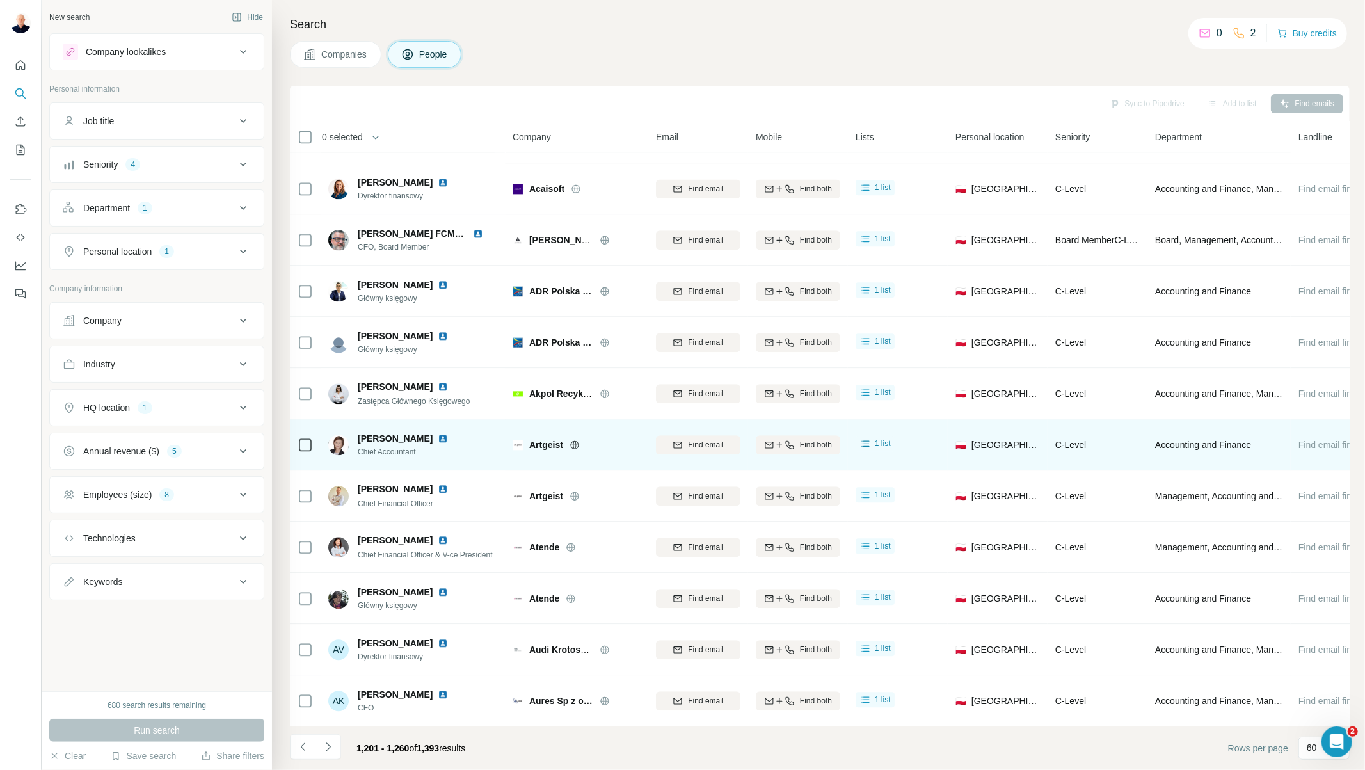
scroll to position [2505, 0]
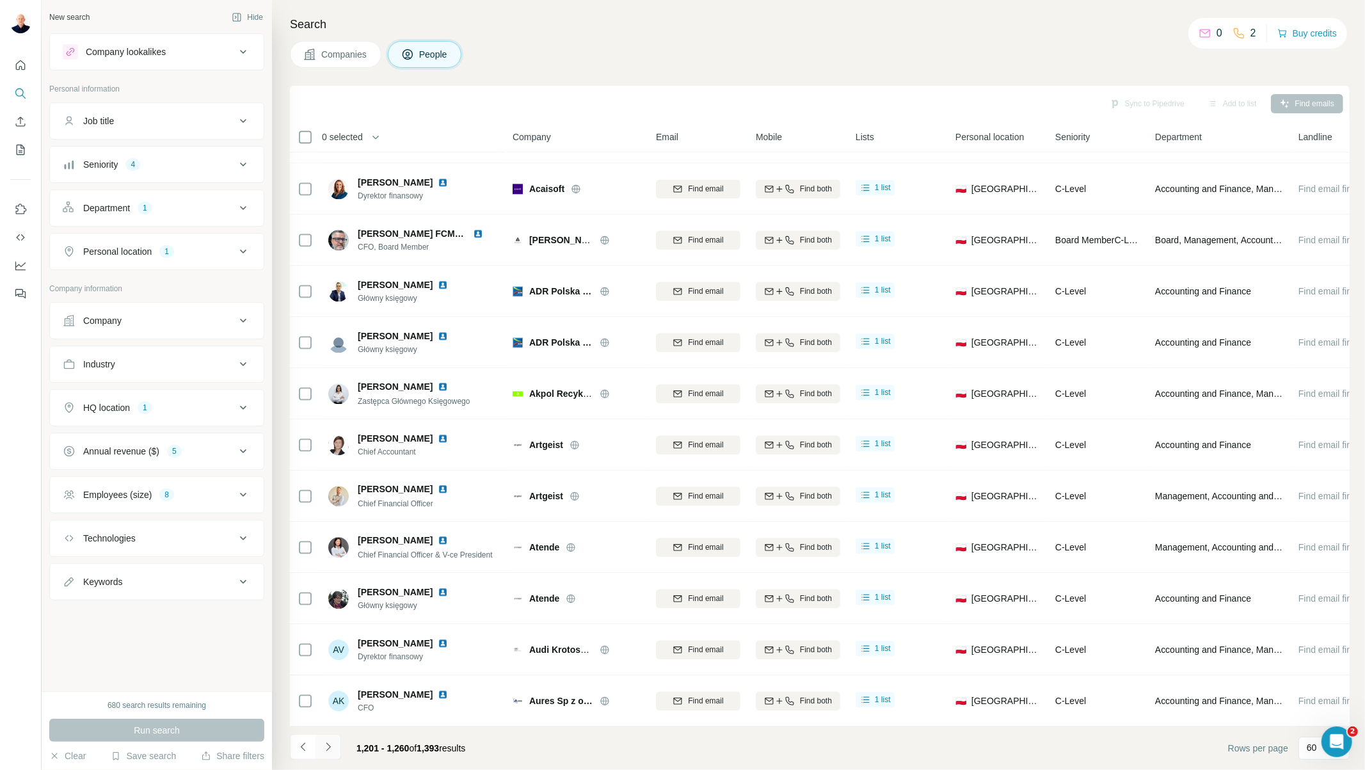
click at [325, 751] on icon "Navigate to next page" at bounding box center [328, 747] width 13 height 13
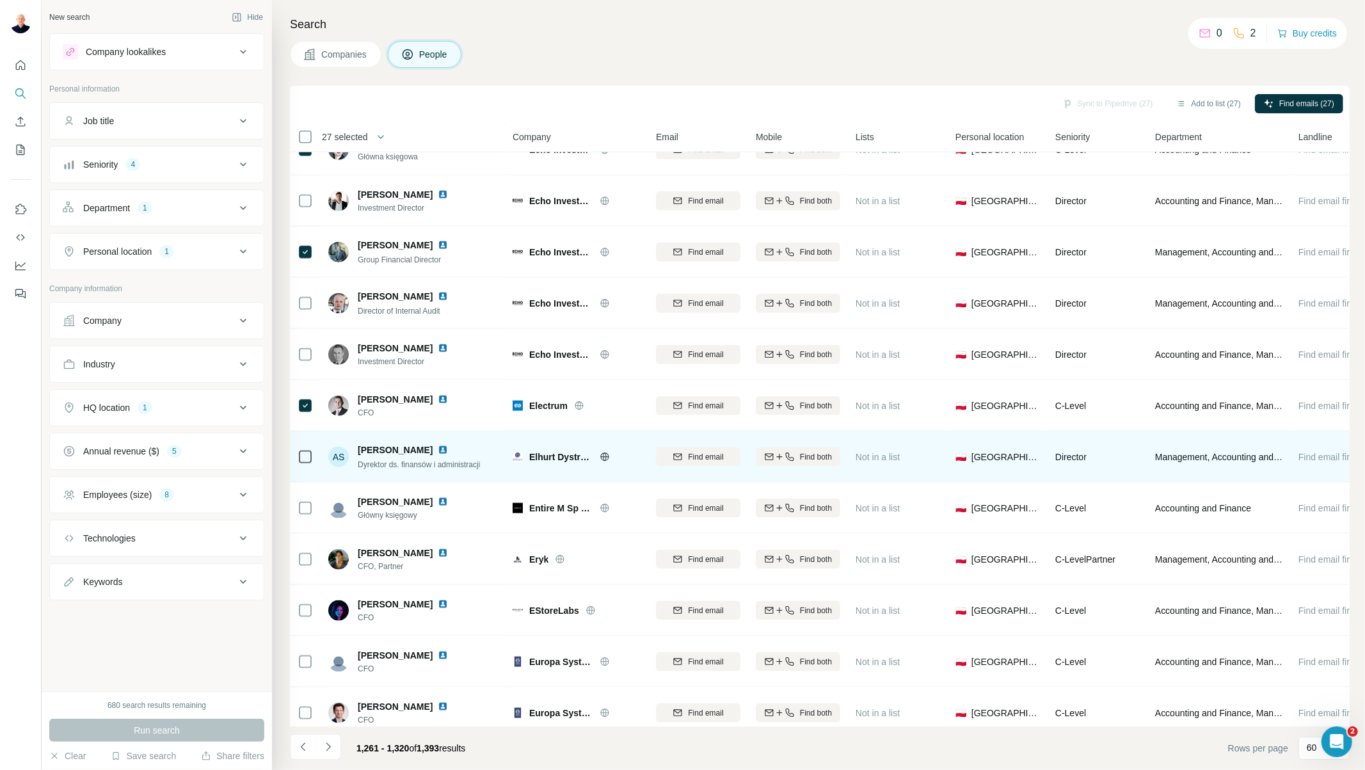
scroll to position [1280, 0]
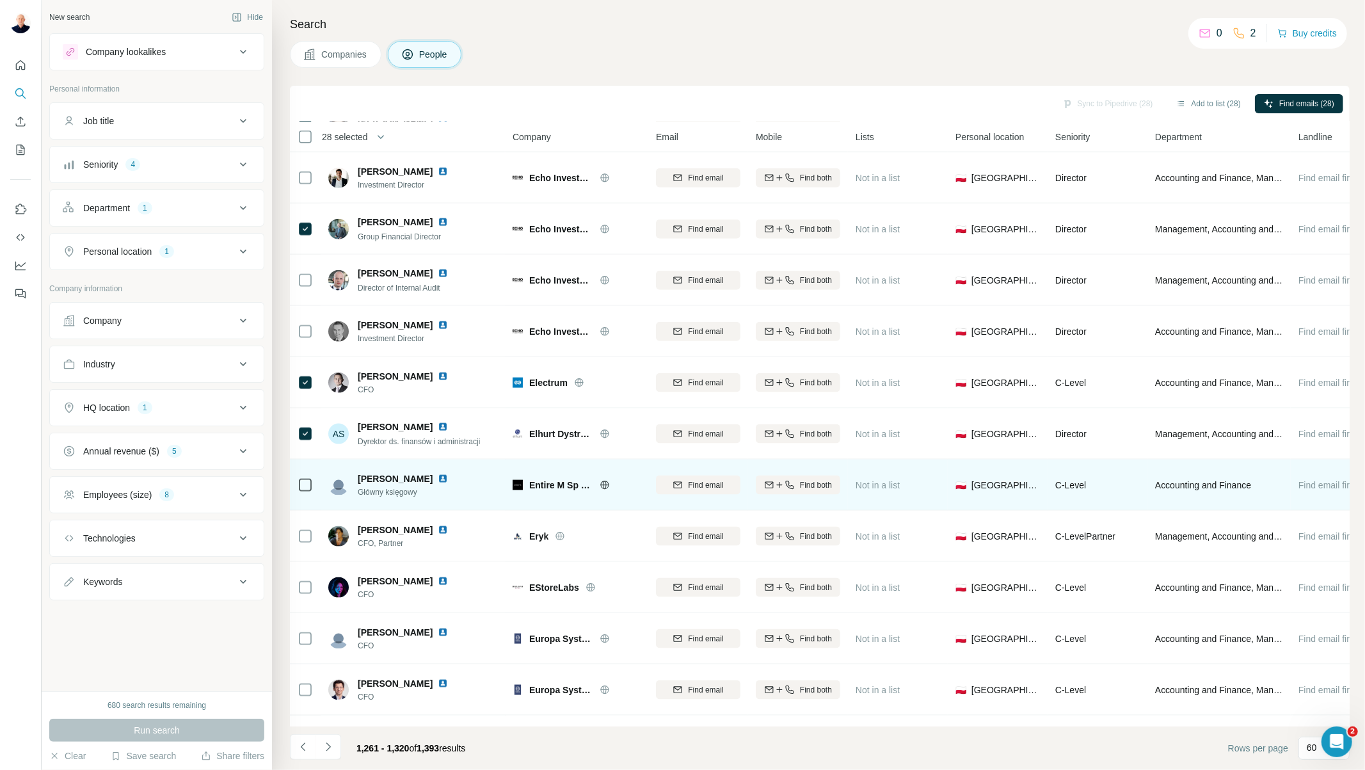
click at [303, 491] on icon at bounding box center [305, 485] width 15 height 15
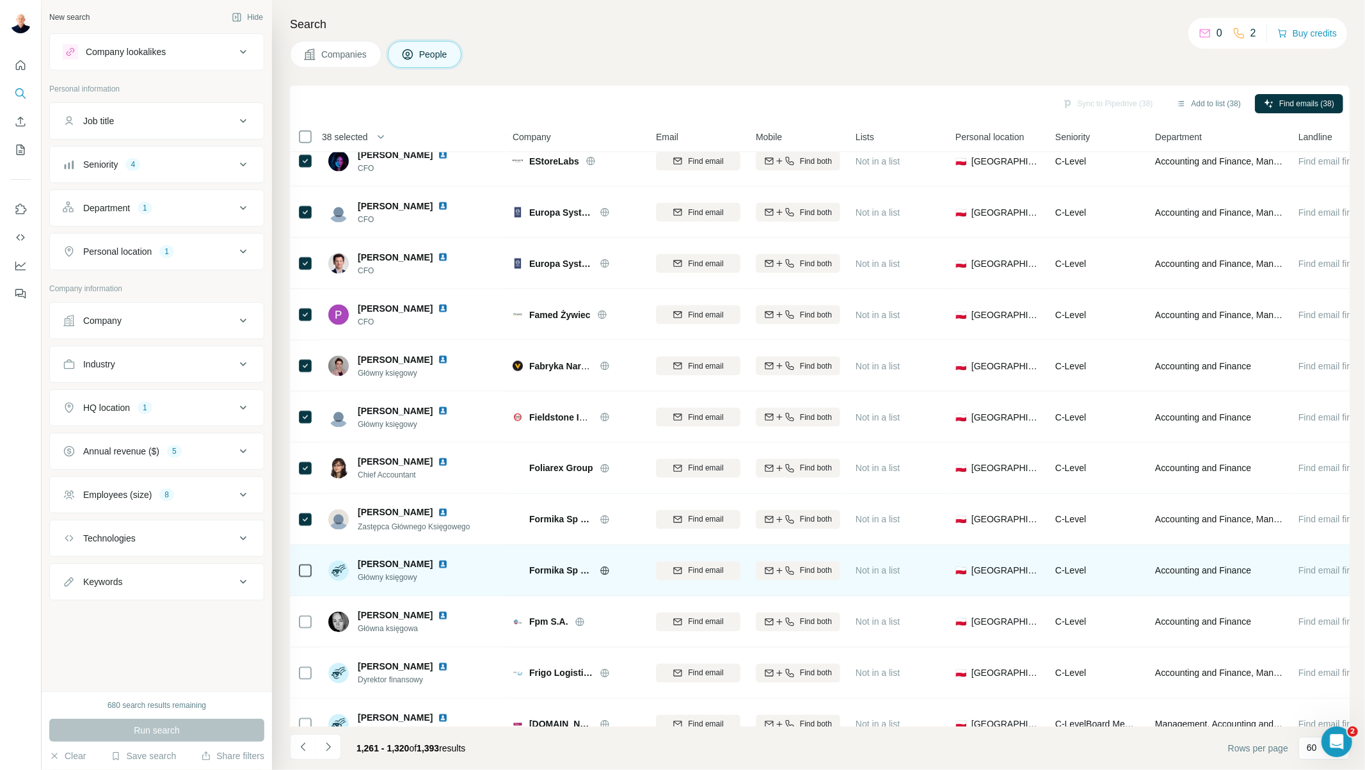
scroll to position [1849, 0]
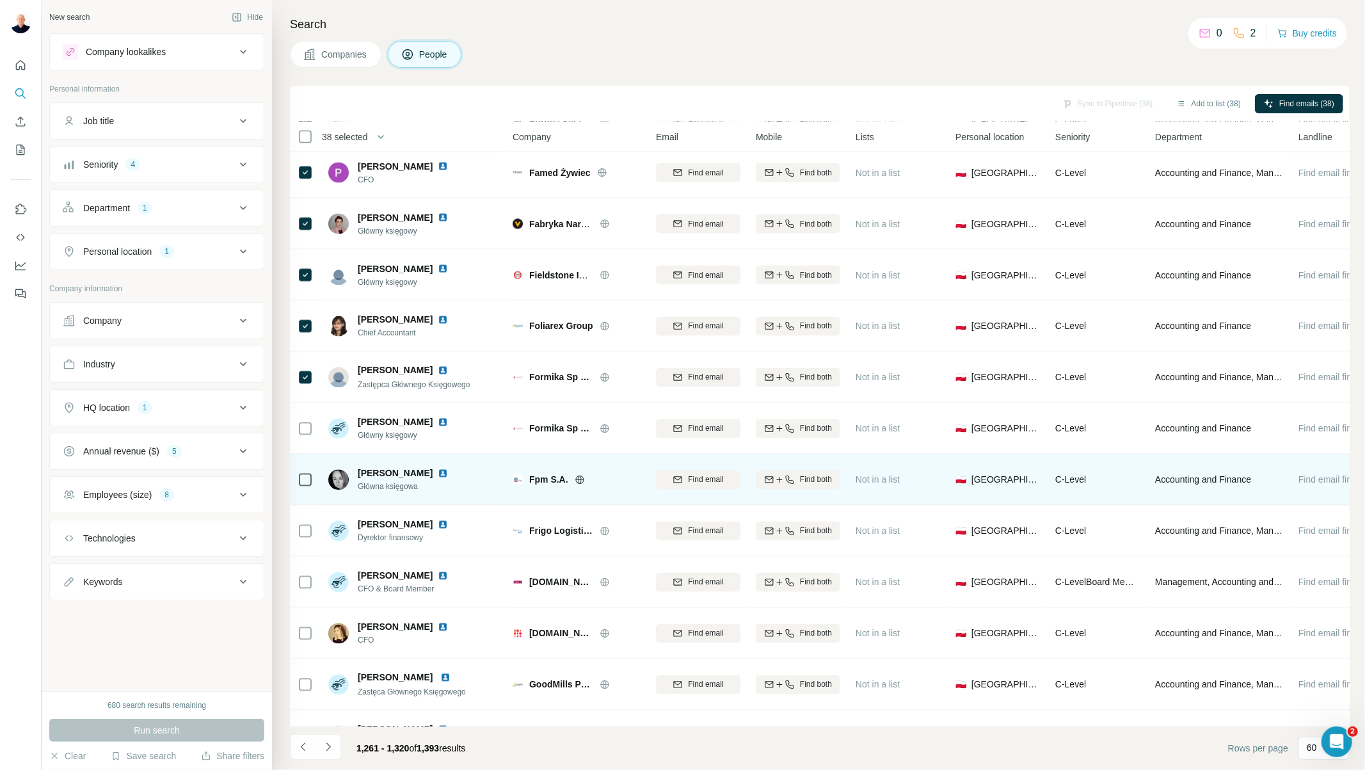
click at [305, 490] on div at bounding box center [305, 479] width 15 height 35
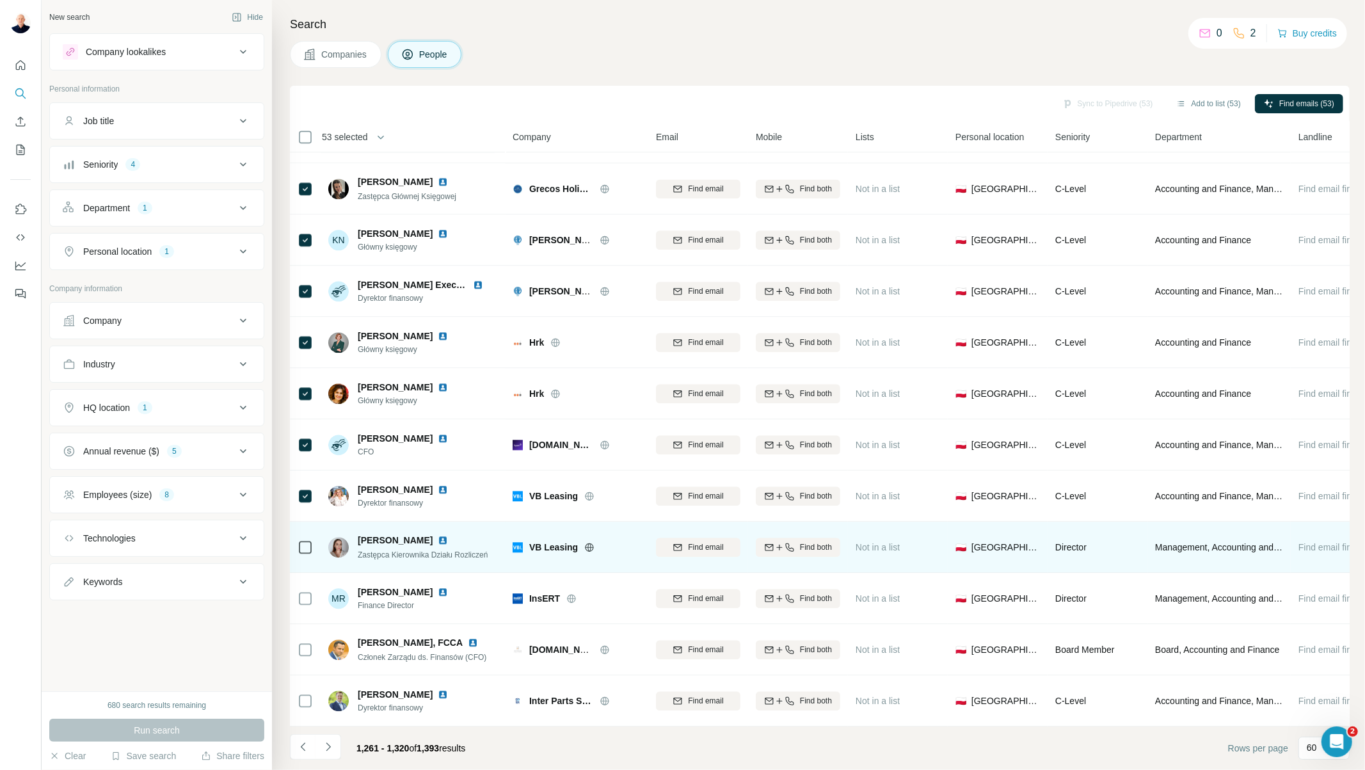
scroll to position [2505, 0]
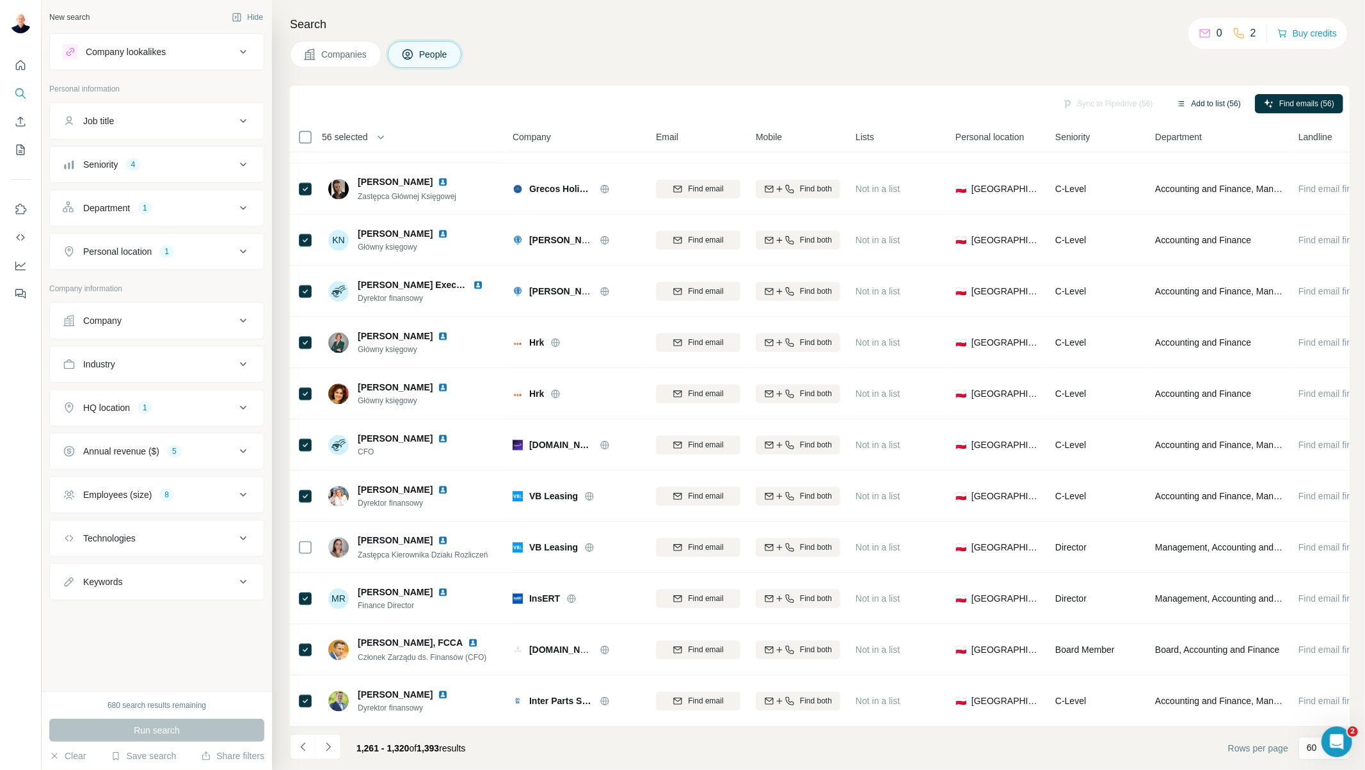
click at [1225, 101] on button "Add to list (56)" at bounding box center [1209, 103] width 83 height 19
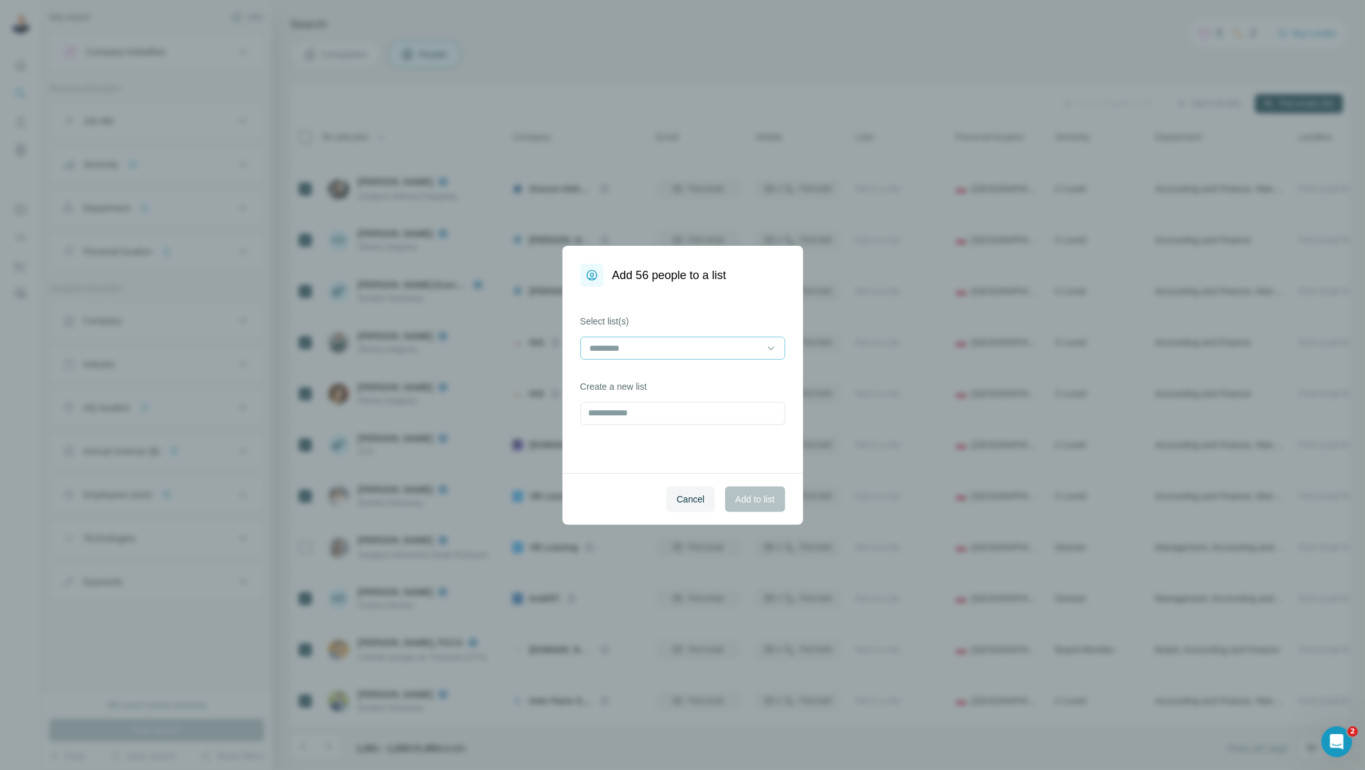
click at [644, 341] on input at bounding box center [675, 348] width 173 height 14
click at [641, 369] on div "[PERSON_NAME]" at bounding box center [683, 376] width 198 height 23
click at [748, 500] on span "Add to list" at bounding box center [754, 499] width 39 height 13
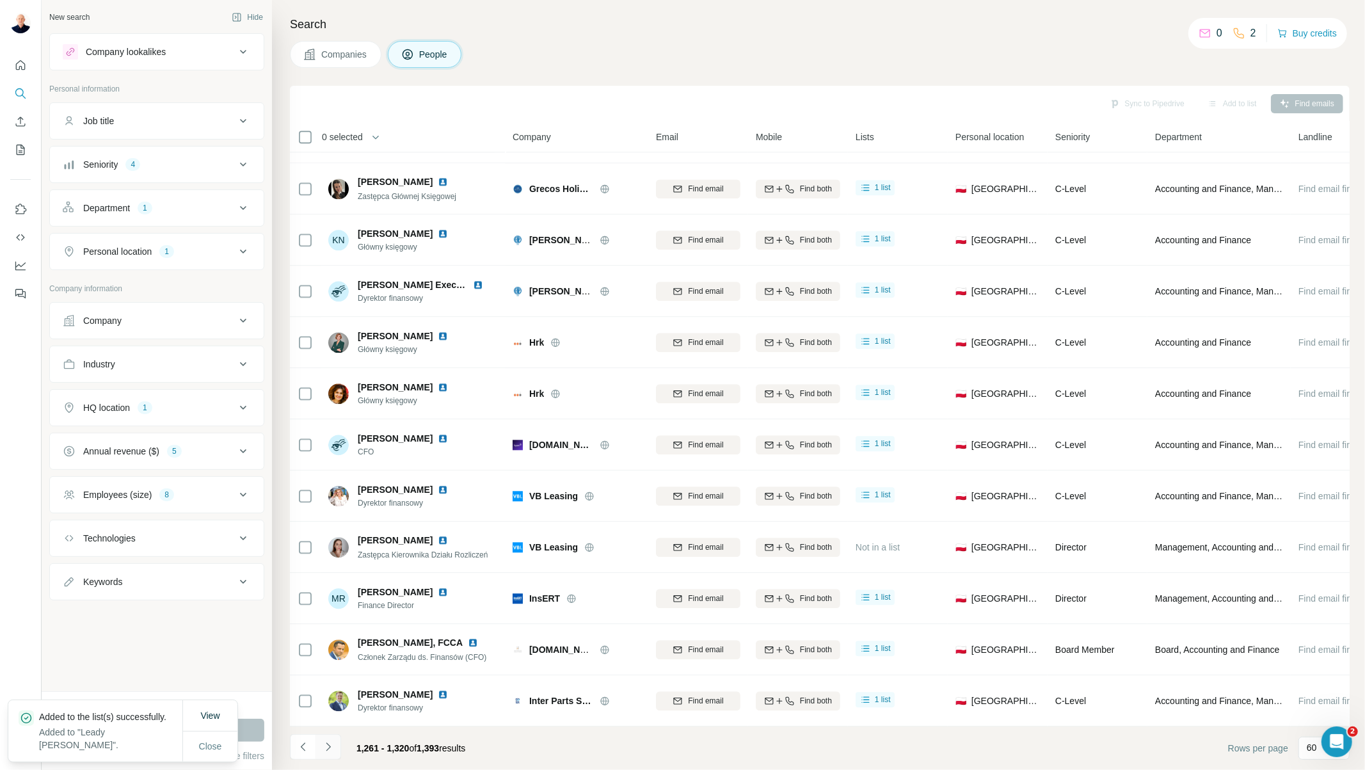
click at [332, 746] on icon "Navigate to next page" at bounding box center [328, 747] width 13 height 13
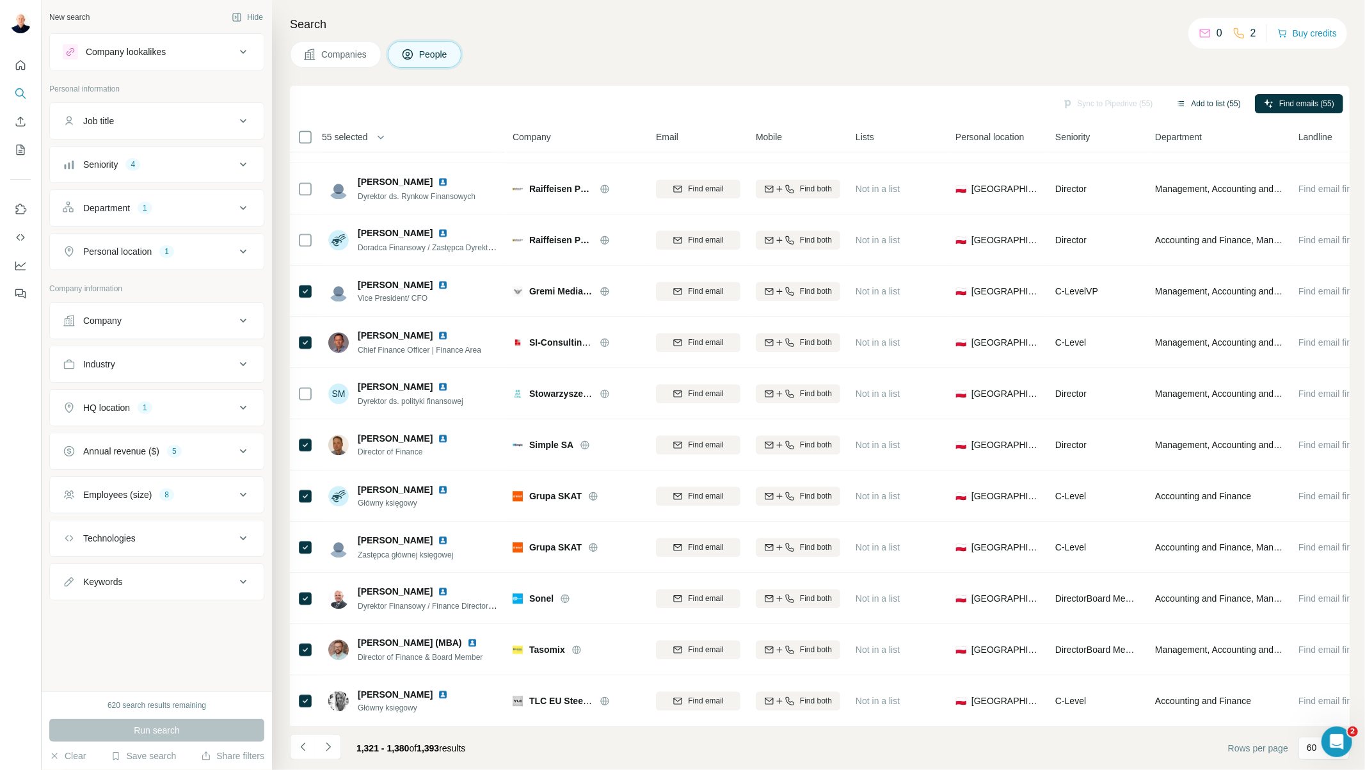
click at [1205, 102] on button "Add to list (55)" at bounding box center [1209, 103] width 83 height 19
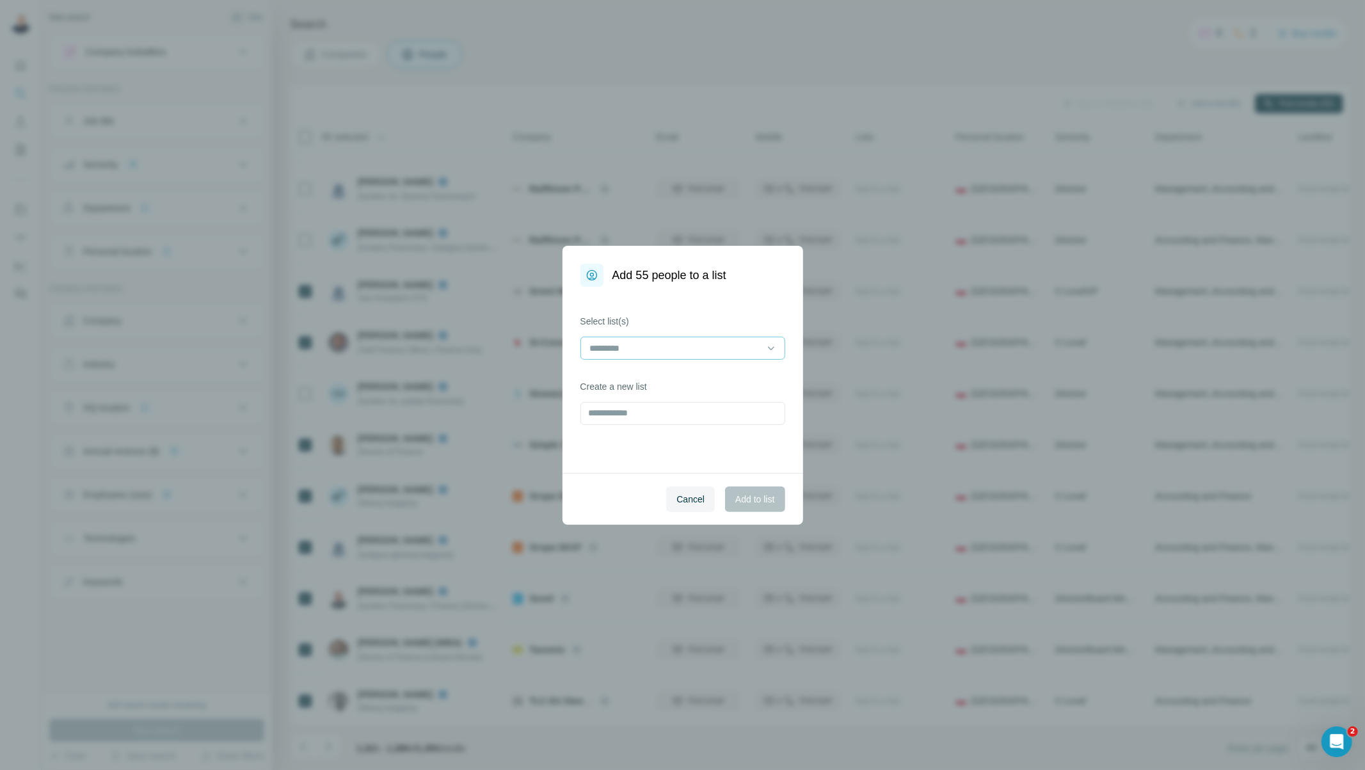
click at [649, 349] on input at bounding box center [675, 348] width 173 height 14
click at [641, 372] on p "[PERSON_NAME]" at bounding box center [628, 377] width 74 height 13
click at [741, 490] on button "Add to list" at bounding box center [755, 499] width 60 height 26
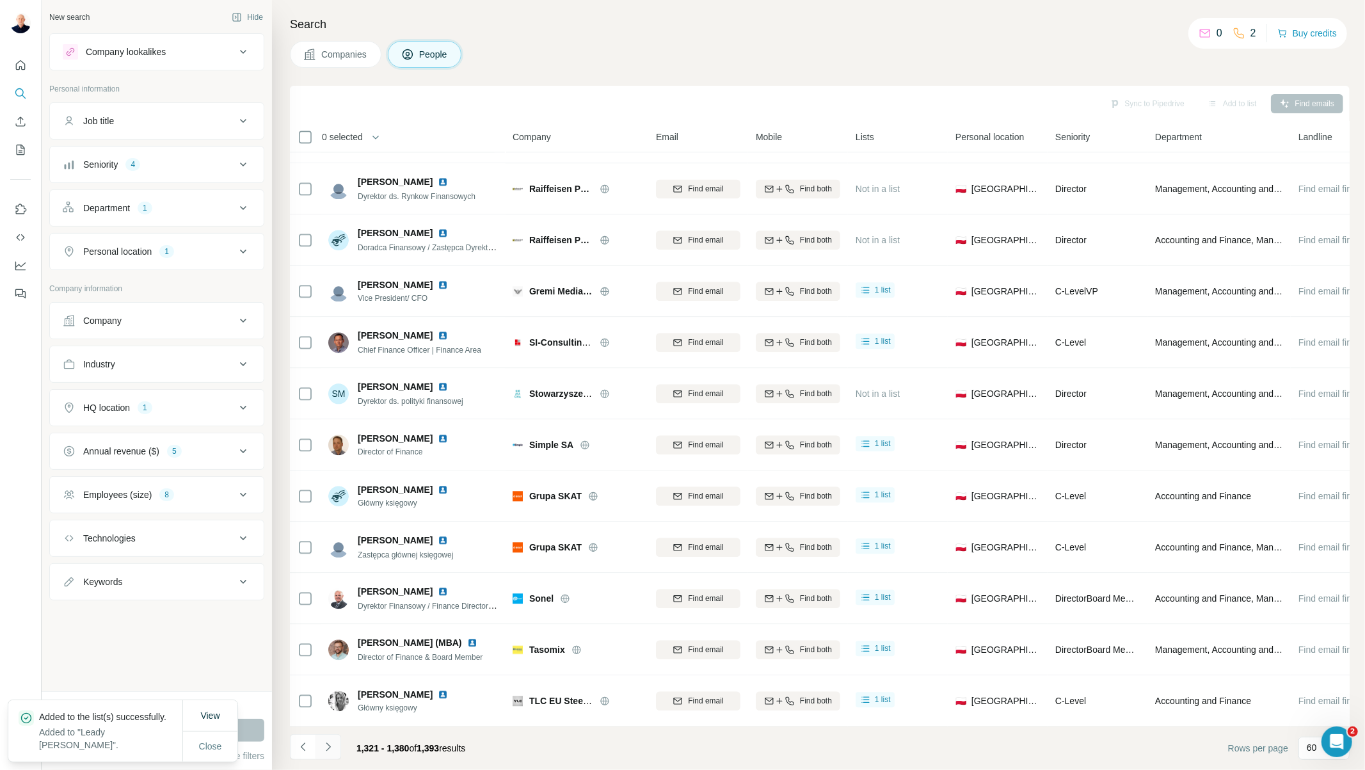
click at [327, 746] on icon "Navigate to next page" at bounding box center [328, 747] width 13 height 13
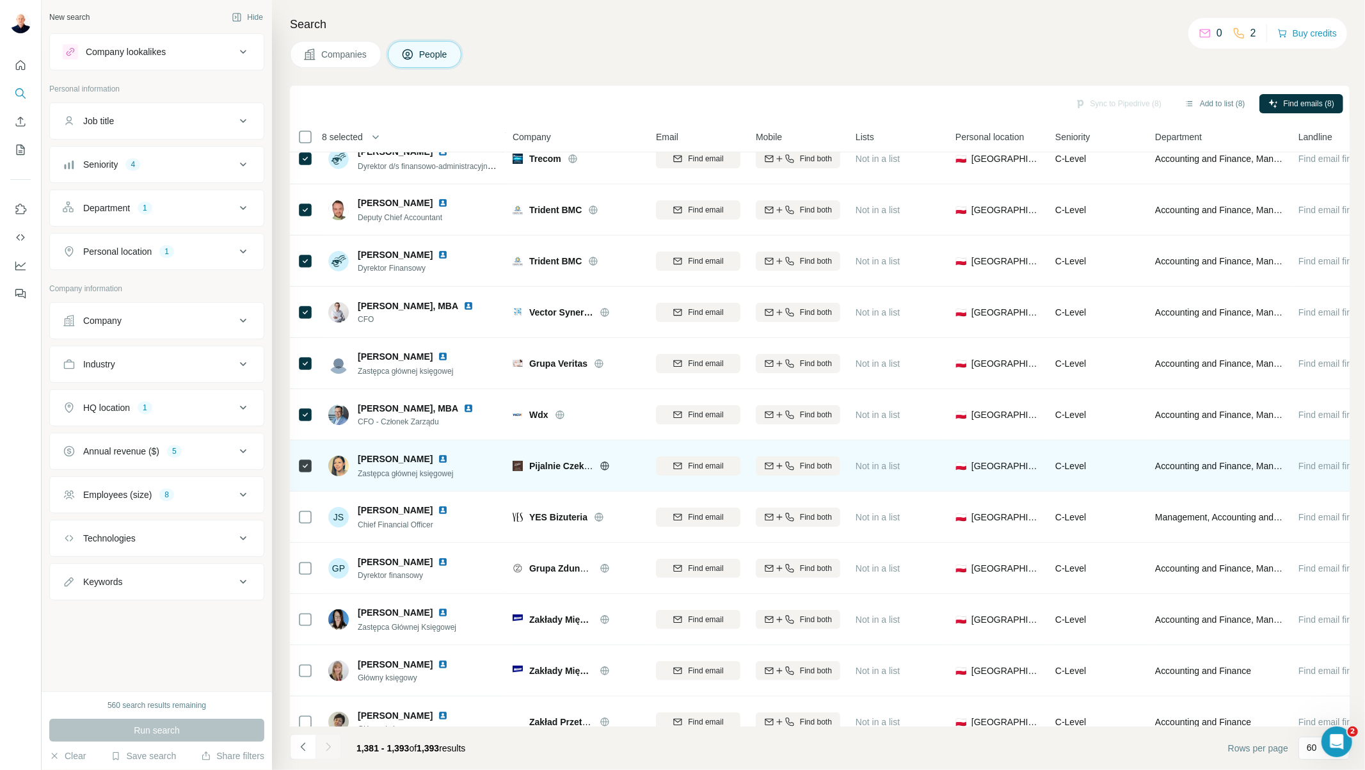
scroll to position [98, 0]
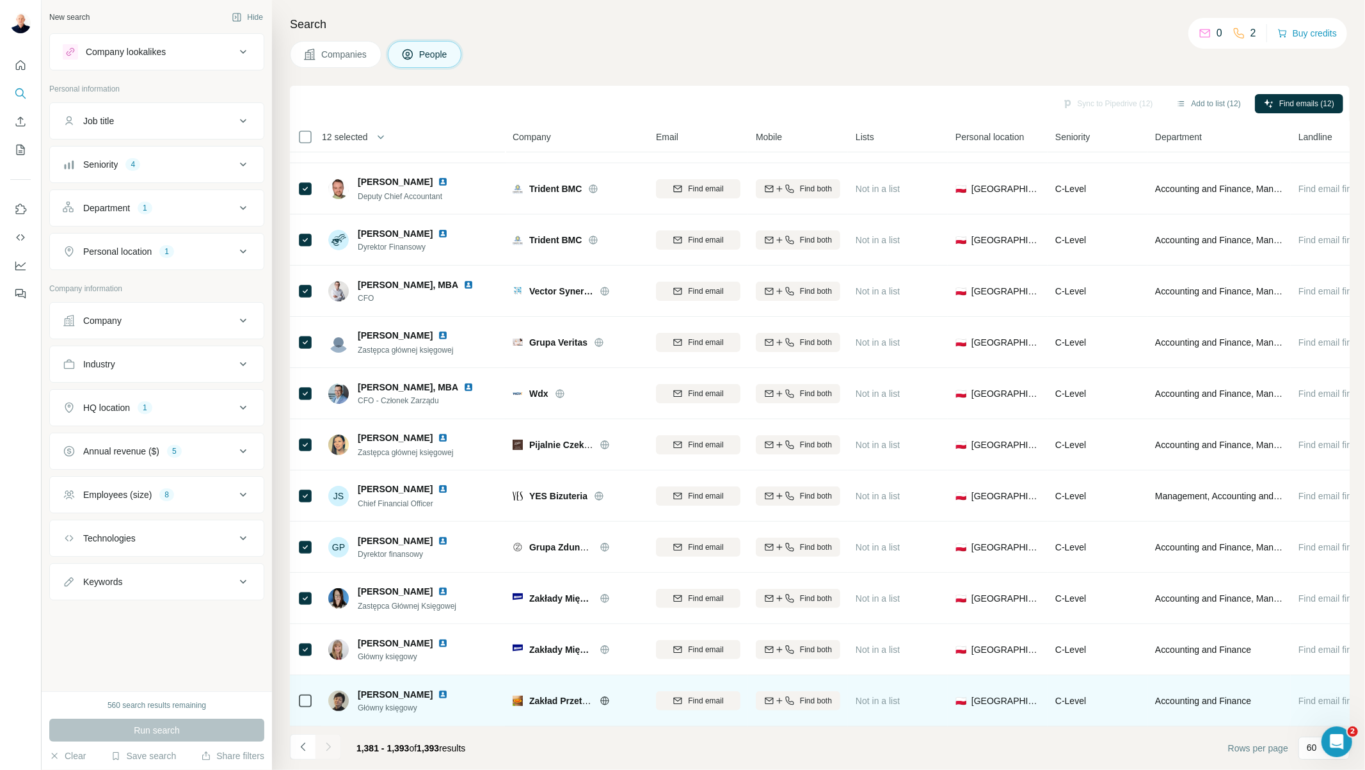
click at [305, 700] on icon at bounding box center [305, 700] width 15 height 15
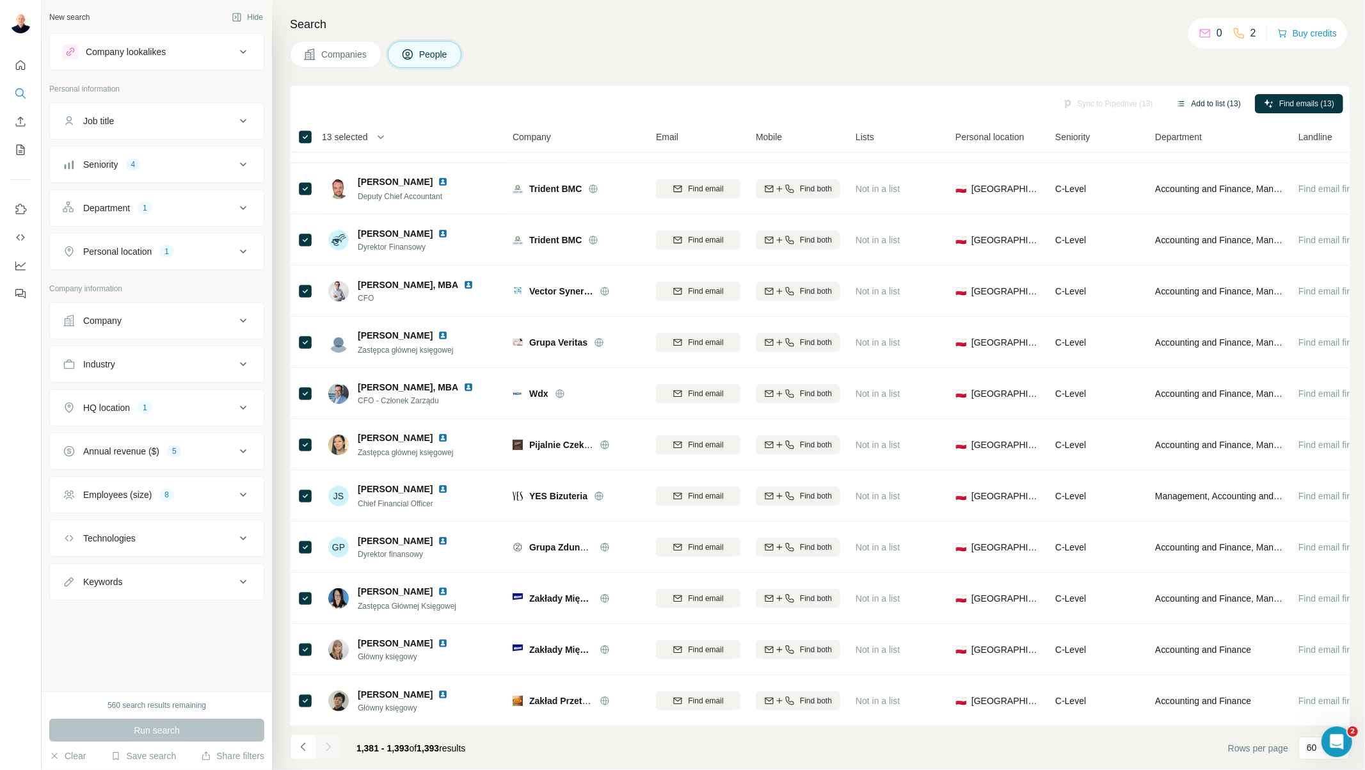
click at [1210, 103] on button "Add to list (13)" at bounding box center [1209, 103] width 83 height 19
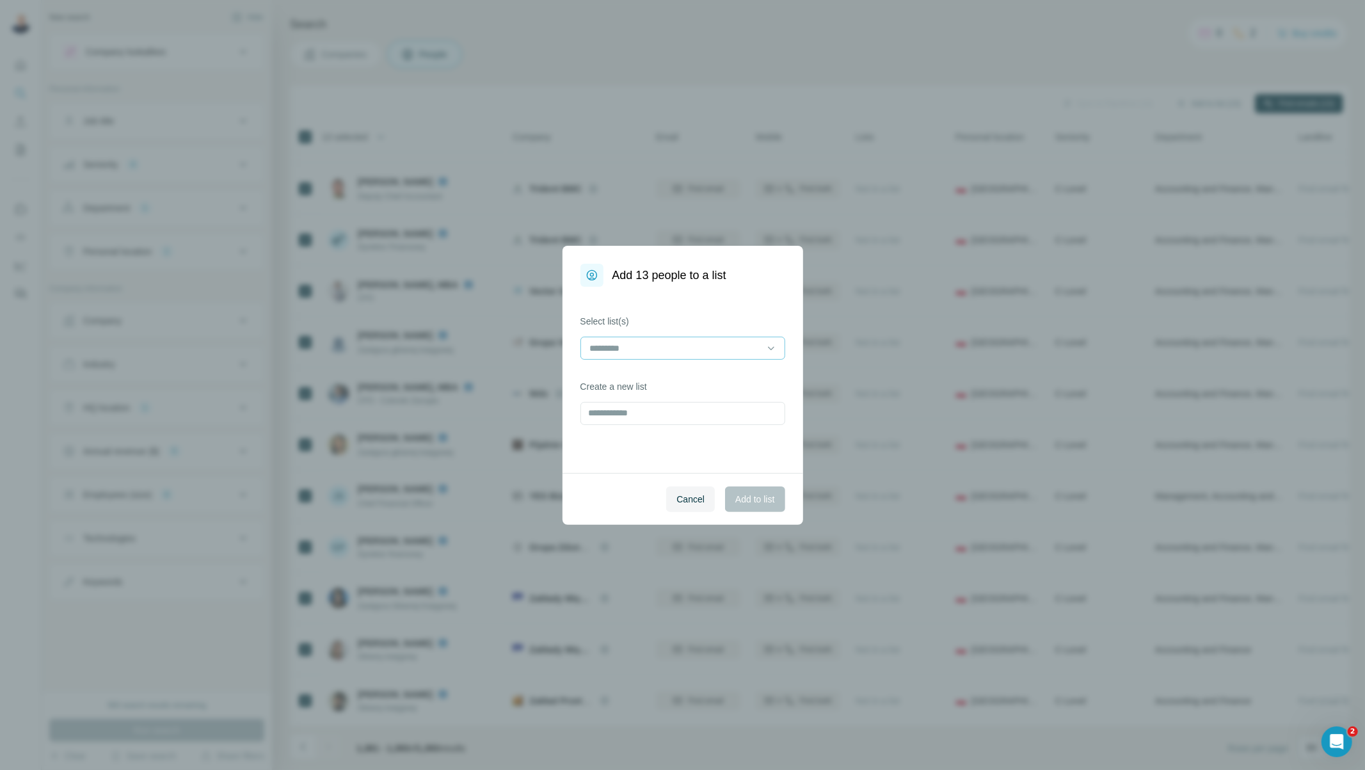
click at [648, 349] on input at bounding box center [675, 348] width 173 height 14
click at [643, 380] on p "[PERSON_NAME]" at bounding box center [628, 377] width 74 height 13
click at [759, 494] on span "Add to list" at bounding box center [754, 499] width 39 height 13
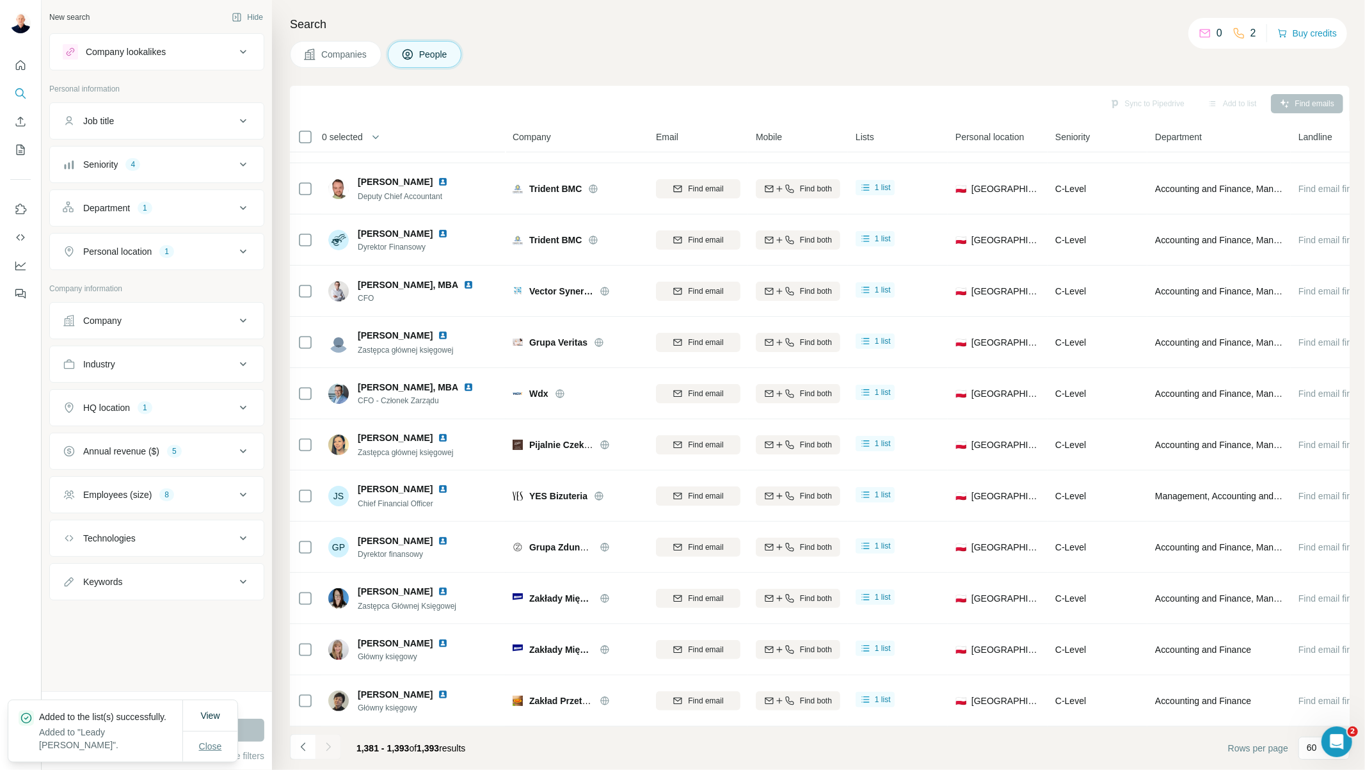
click at [213, 745] on span "Close" at bounding box center [210, 746] width 23 height 13
click at [1288, 36] on button "Buy credits" at bounding box center [1308, 33] width 60 height 18
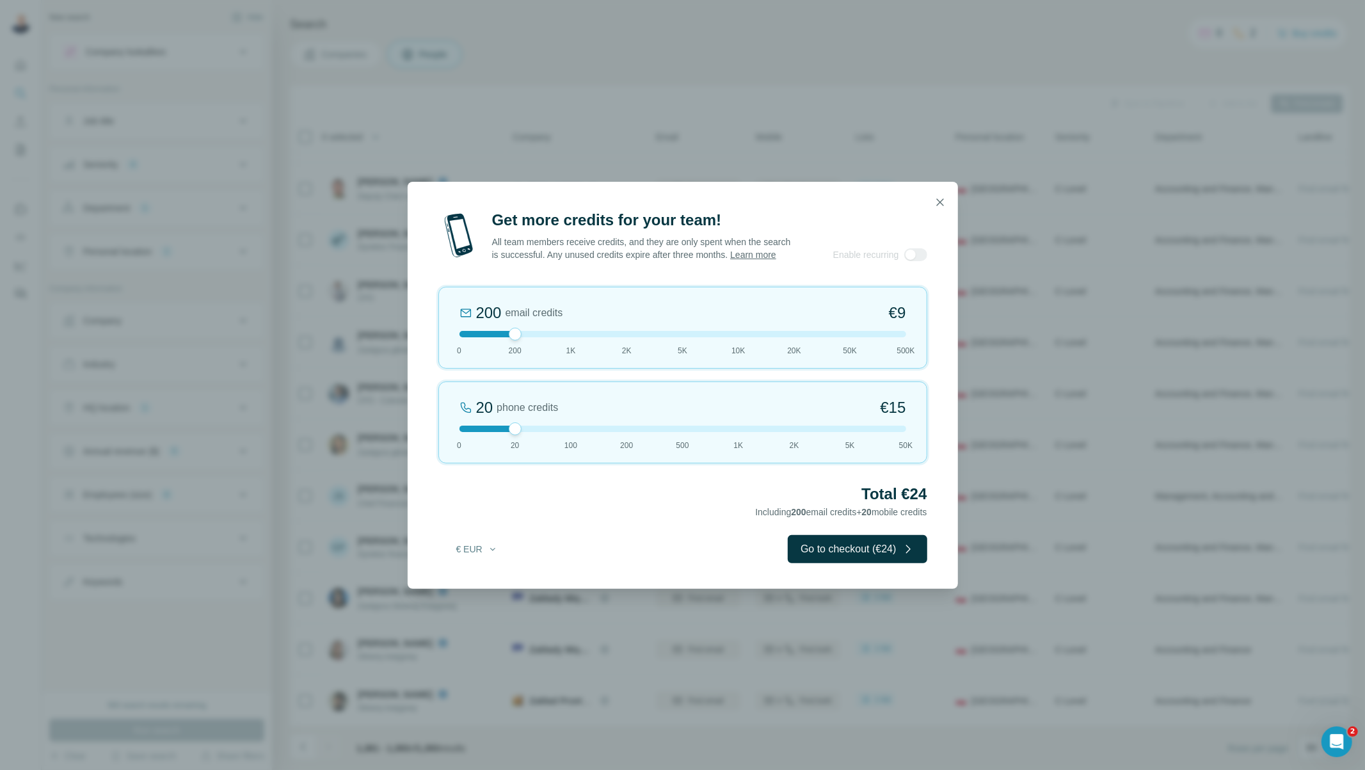
drag, startPoint x: 513, startPoint y: 341, endPoint x: 542, endPoint y: 344, distance: 29.6
click at [542, 344] on div "200 email credits €9 0 200 1K 2K 5K 10K 20K 50K 500K" at bounding box center [682, 328] width 489 height 82
drag, startPoint x: 515, startPoint y: 340, endPoint x: 558, endPoint y: 342, distance: 42.3
click at [558, 337] on div at bounding box center [683, 334] width 447 height 6
drag, startPoint x: 510, startPoint y: 437, endPoint x: 456, endPoint y: 456, distance: 57.1
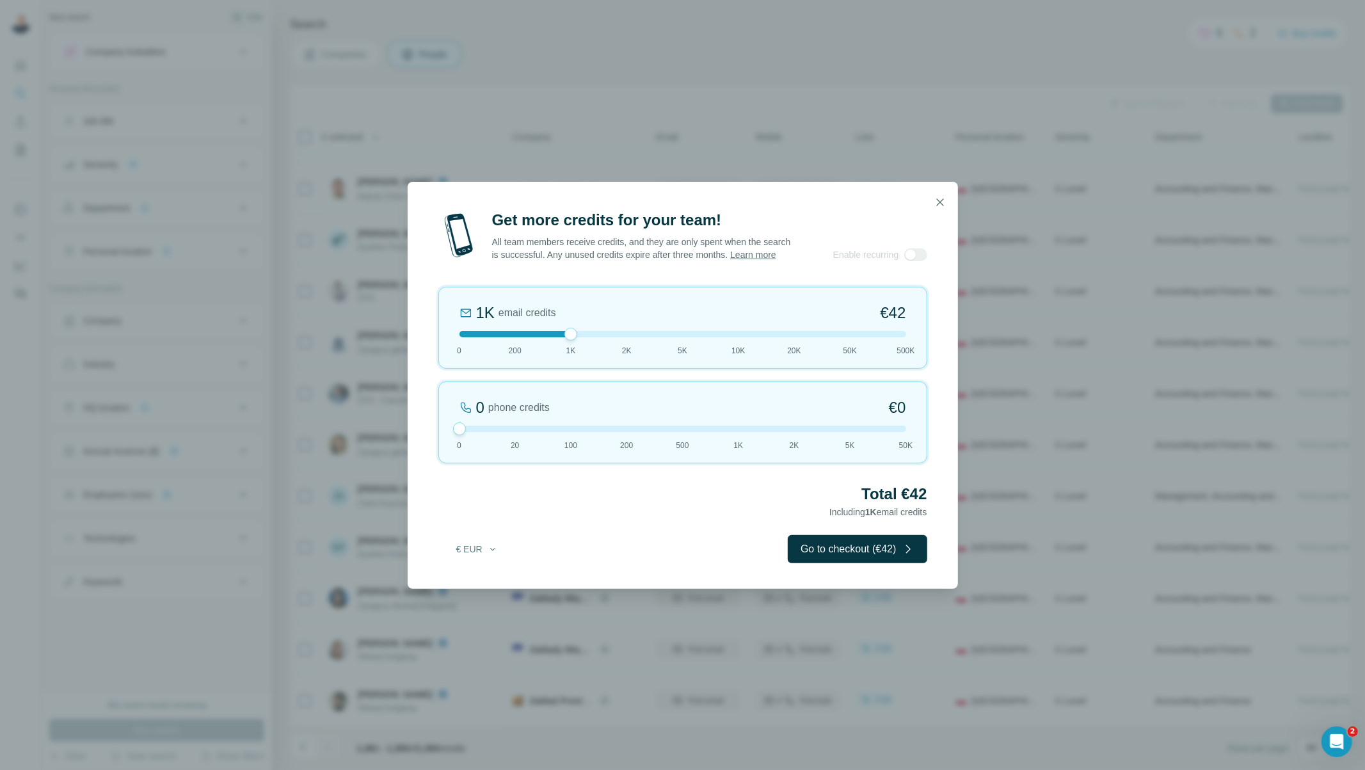
click at [456, 456] on div "0 phone credits €0 0 20 100 200 500 1K 2K 5K 50K" at bounding box center [682, 422] width 489 height 82
click at [842, 563] on button "Go to checkout (€42)" at bounding box center [857, 549] width 139 height 28
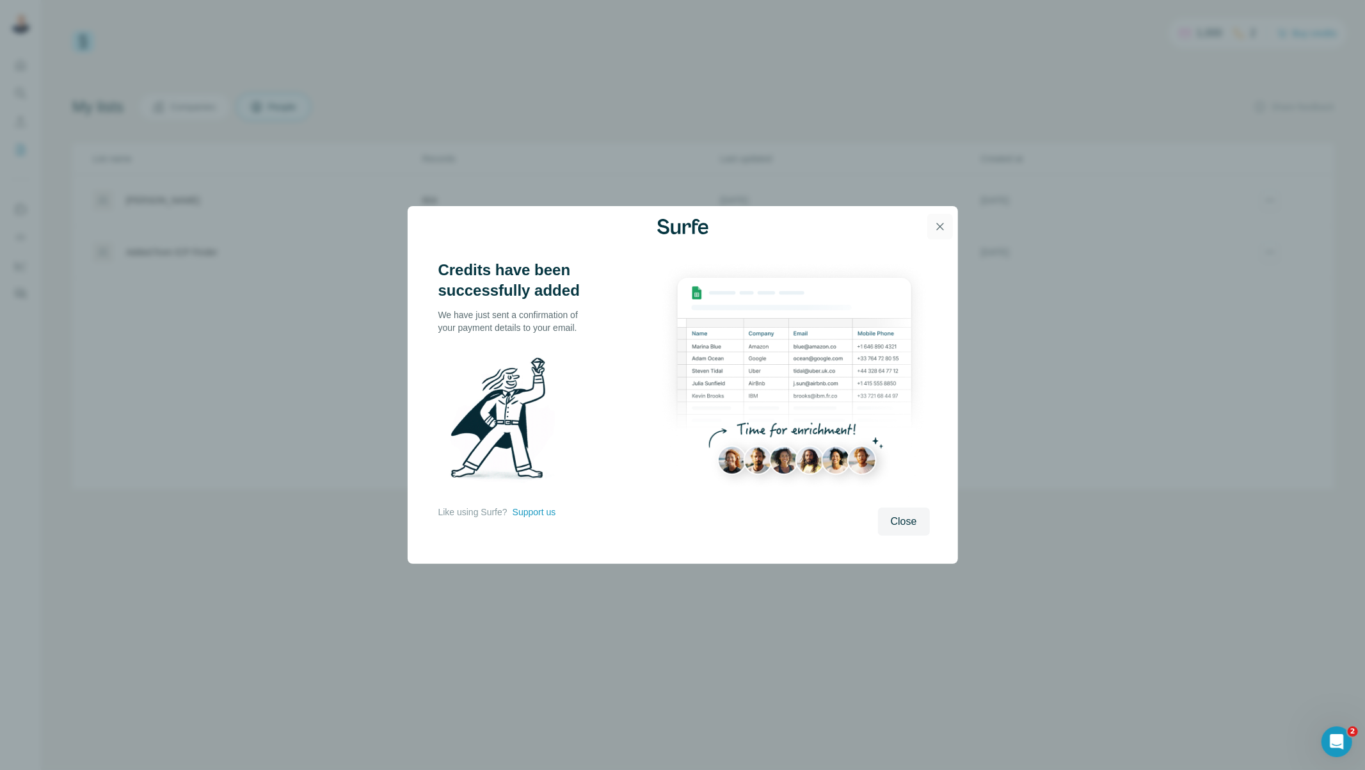
click at [938, 228] on icon "button" at bounding box center [939, 226] width 7 height 7
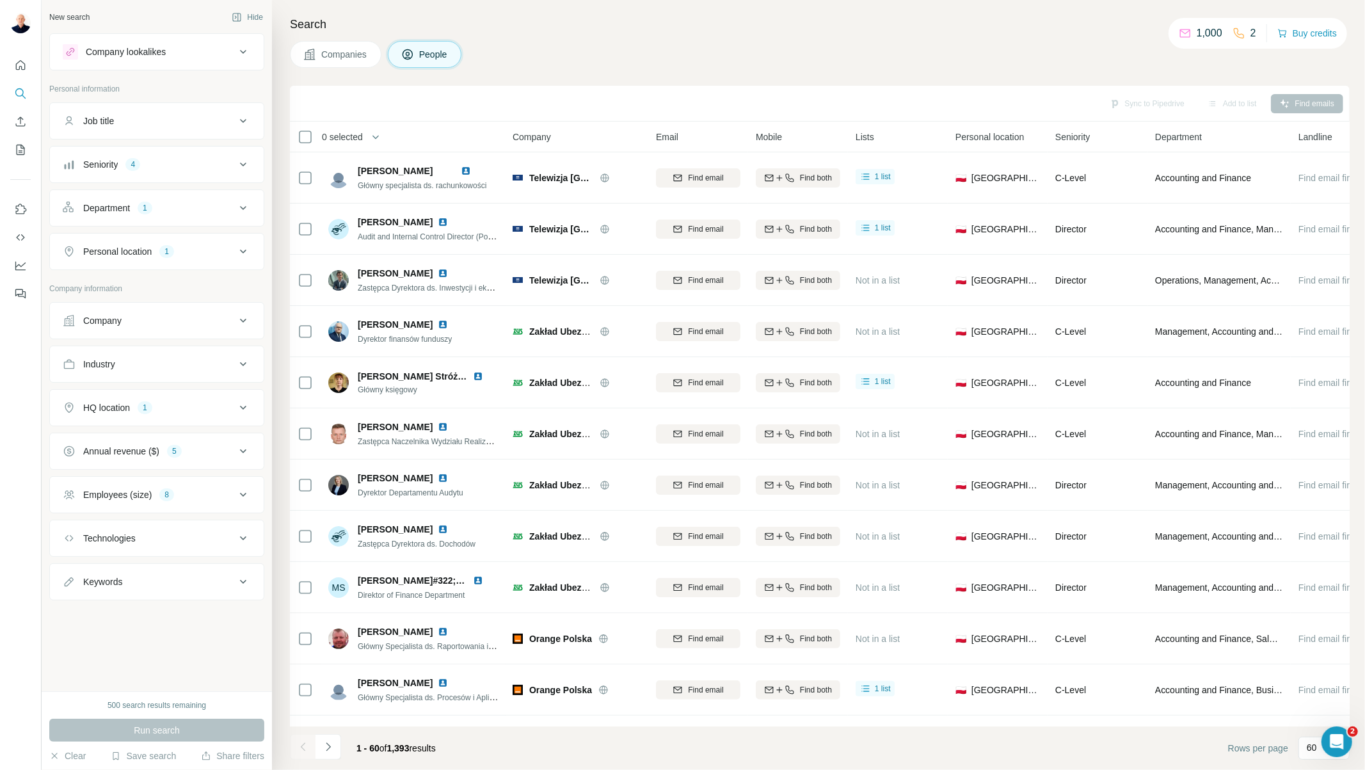
scroll to position [0, 47]
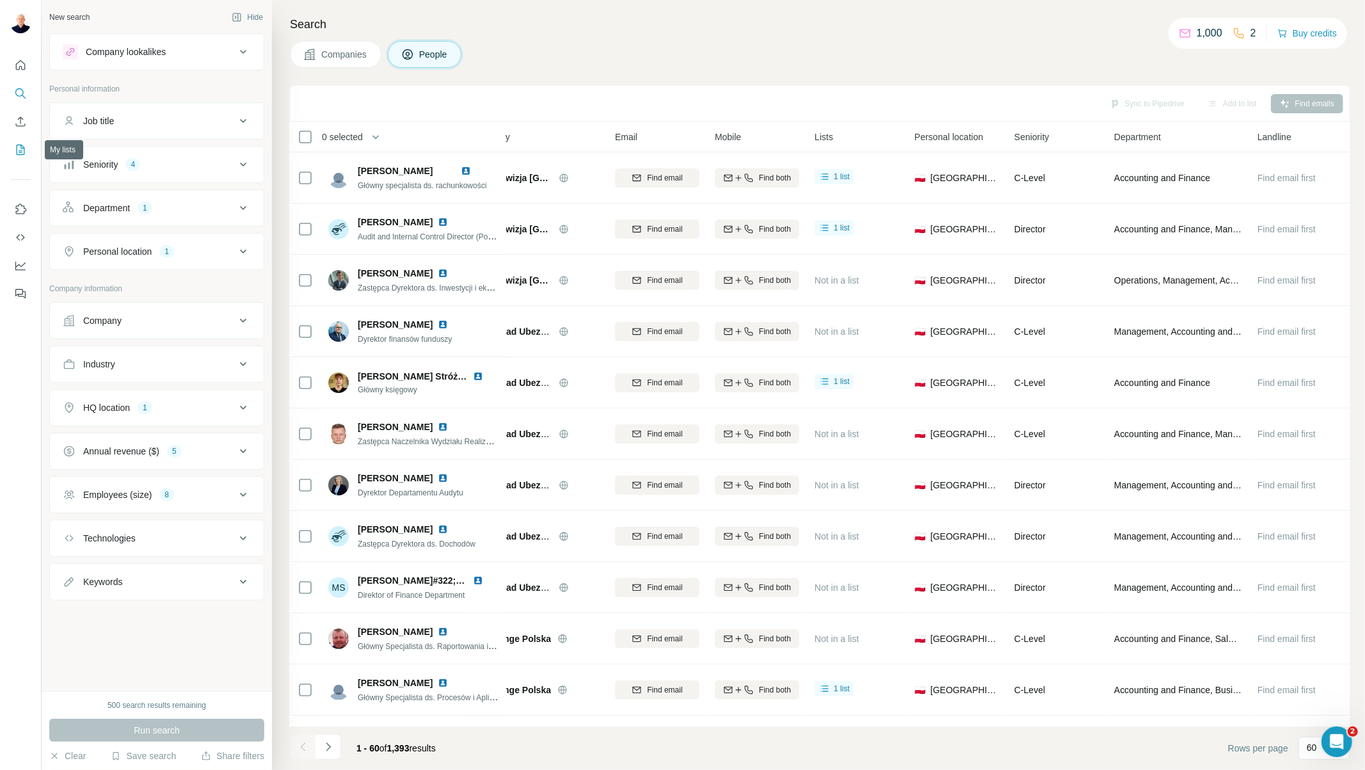
click at [21, 145] on icon "My lists" at bounding box center [22, 149] width 6 height 8
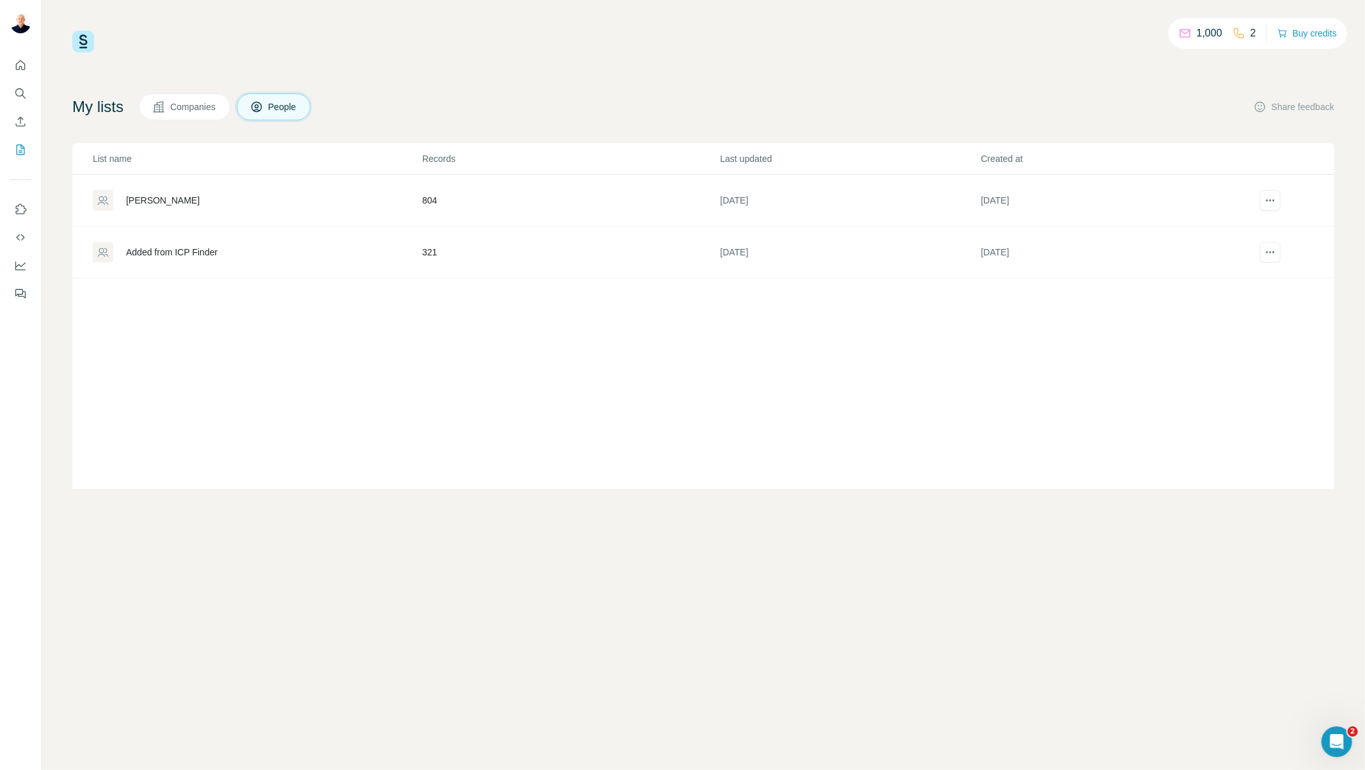
click at [186, 202] on div "[PERSON_NAME]" at bounding box center [257, 200] width 328 height 20
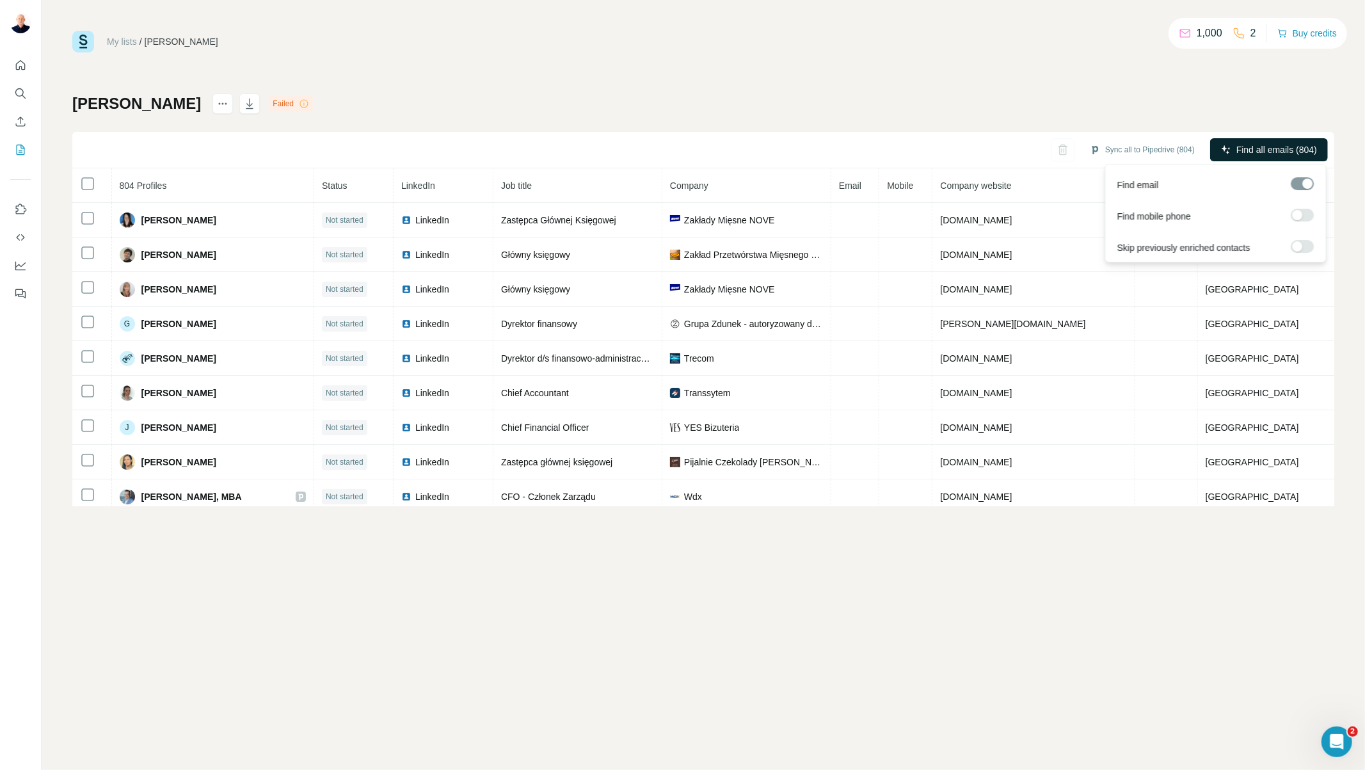
click at [1241, 145] on span "Find all emails (804)" at bounding box center [1277, 149] width 81 height 13
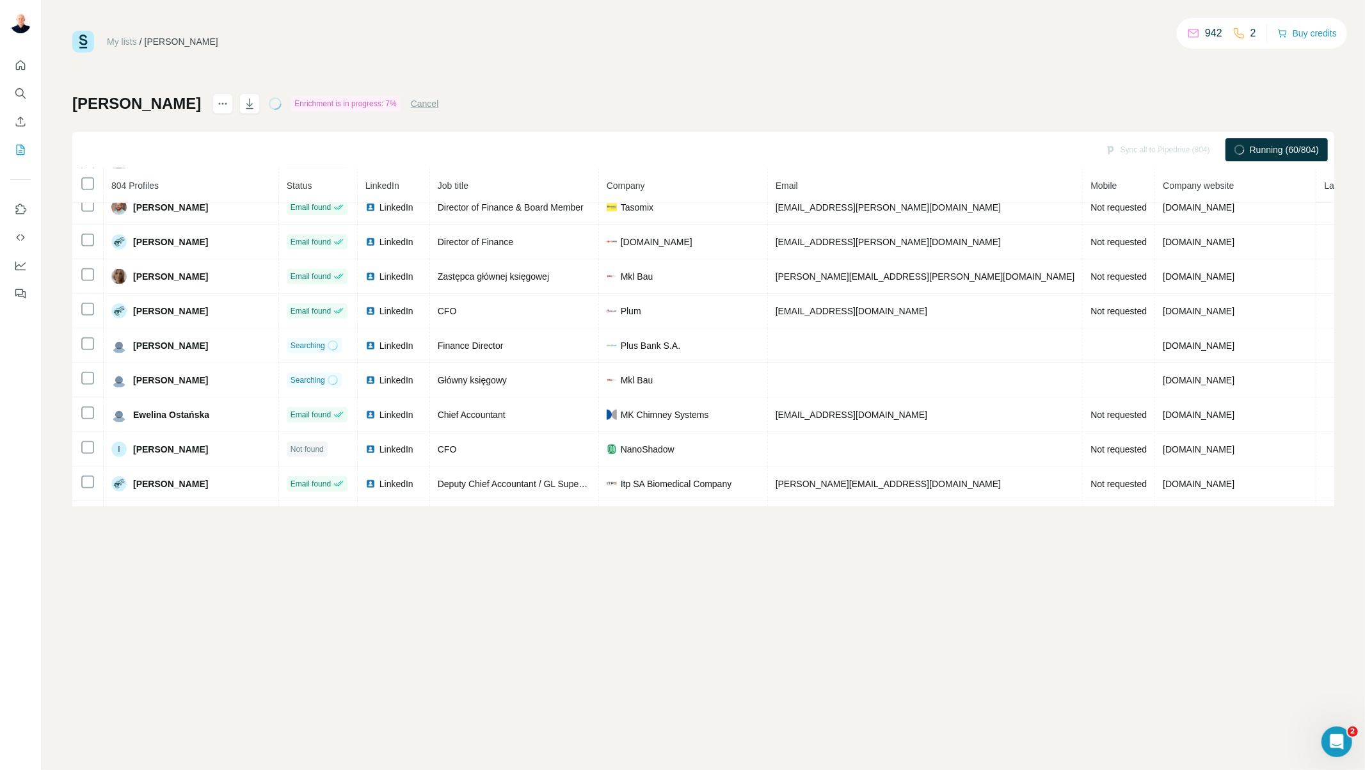
scroll to position [1096, 0]
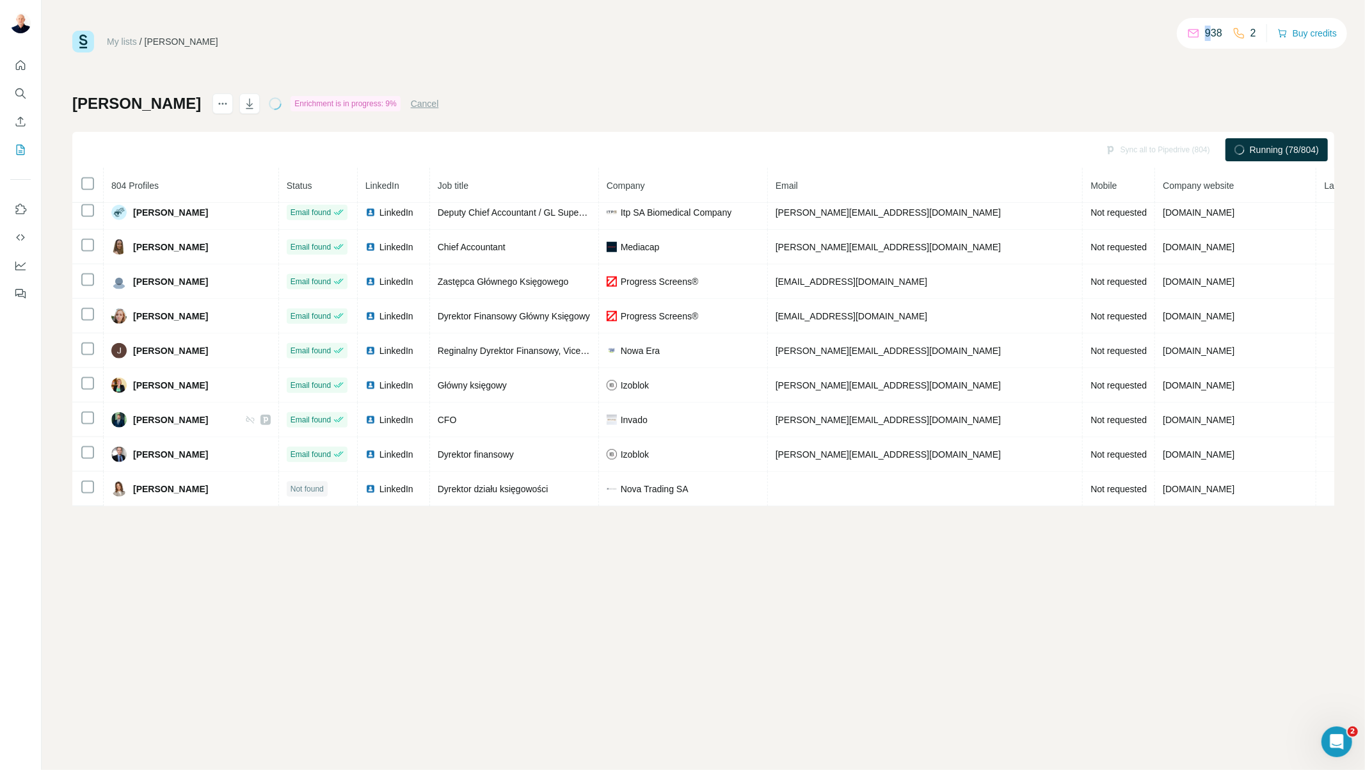
drag, startPoint x: 1205, startPoint y: 33, endPoint x: 1180, endPoint y: 30, distance: 24.5
click at [1187, 30] on div "938" at bounding box center [1204, 33] width 35 height 15
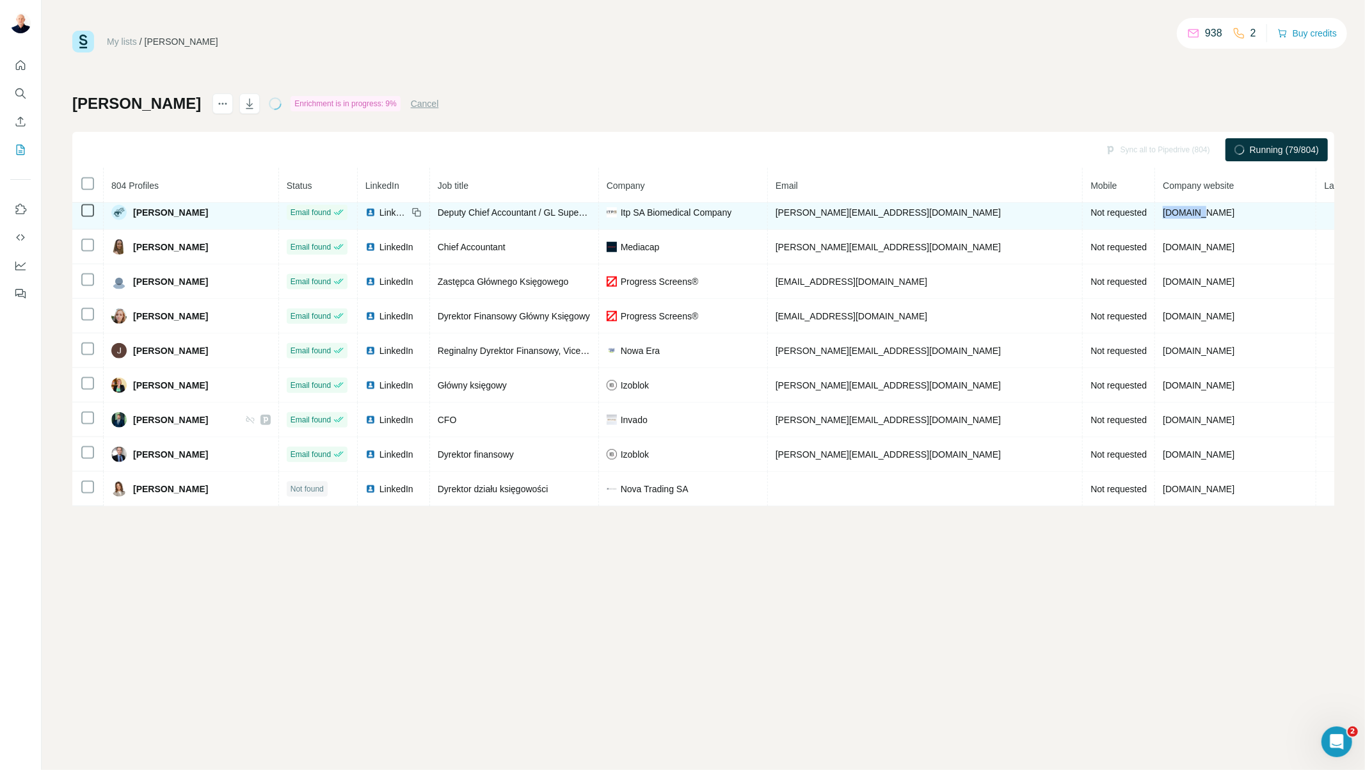
drag, startPoint x: 1136, startPoint y: 208, endPoint x: 1093, endPoint y: 206, distance: 42.3
click at [1155, 206] on td "[DOMAIN_NAME]" at bounding box center [1235, 212] width 161 height 35
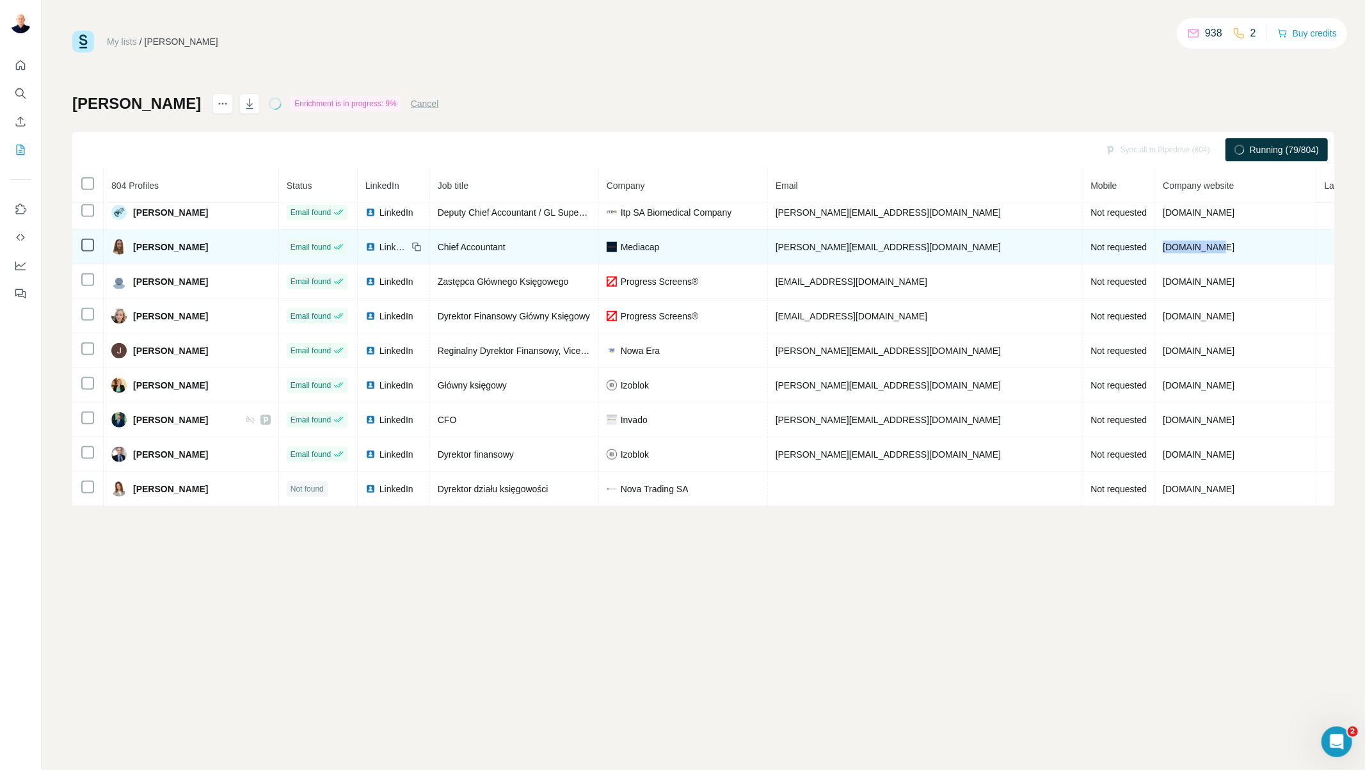
drag, startPoint x: 1151, startPoint y: 243, endPoint x: 1099, endPoint y: 238, distance: 52.1
click at [1155, 238] on td "[DOMAIN_NAME]" at bounding box center [1235, 247] width 161 height 35
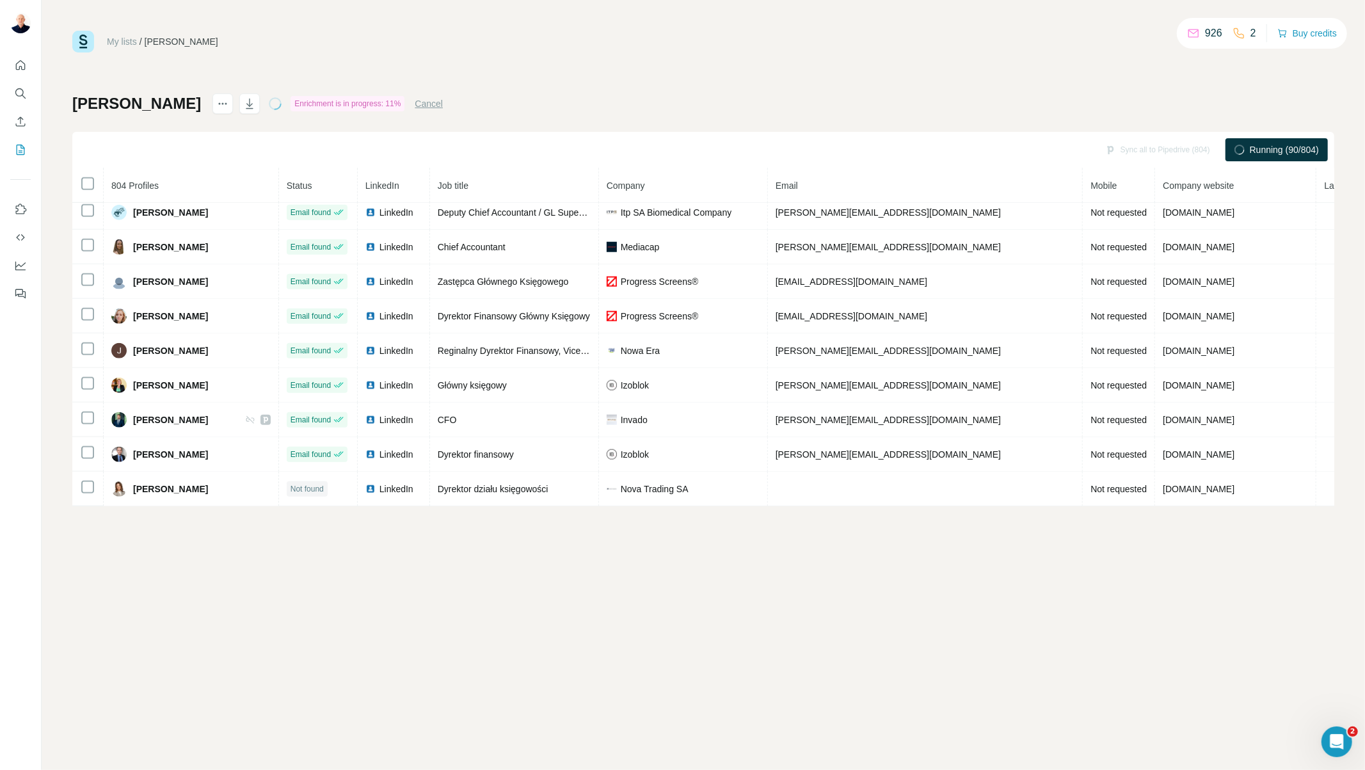
click at [581, 622] on div "My lists / [PERSON_NAME] 926 2 Buy credits [PERSON_NAME] is in progress: 11% Ca…" at bounding box center [704, 385] width 1324 height 770
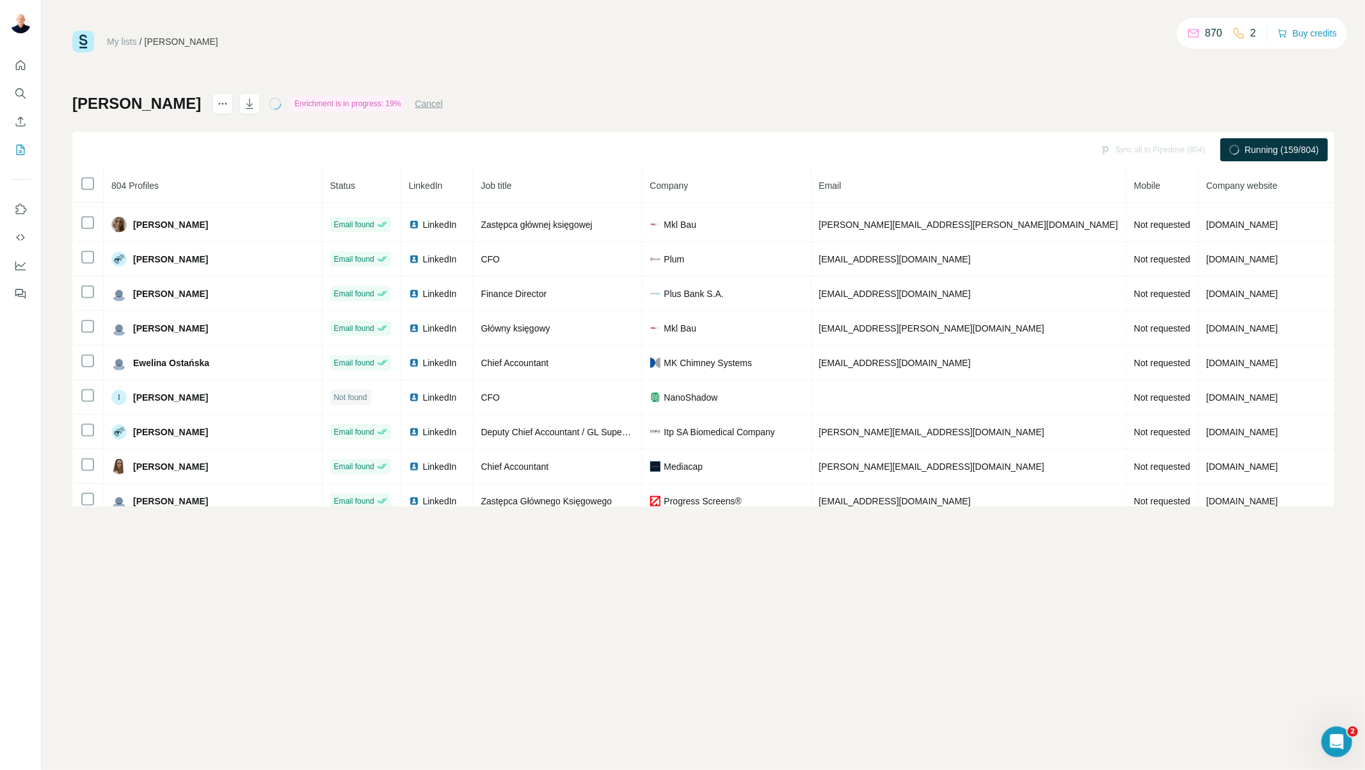
scroll to position [0, 0]
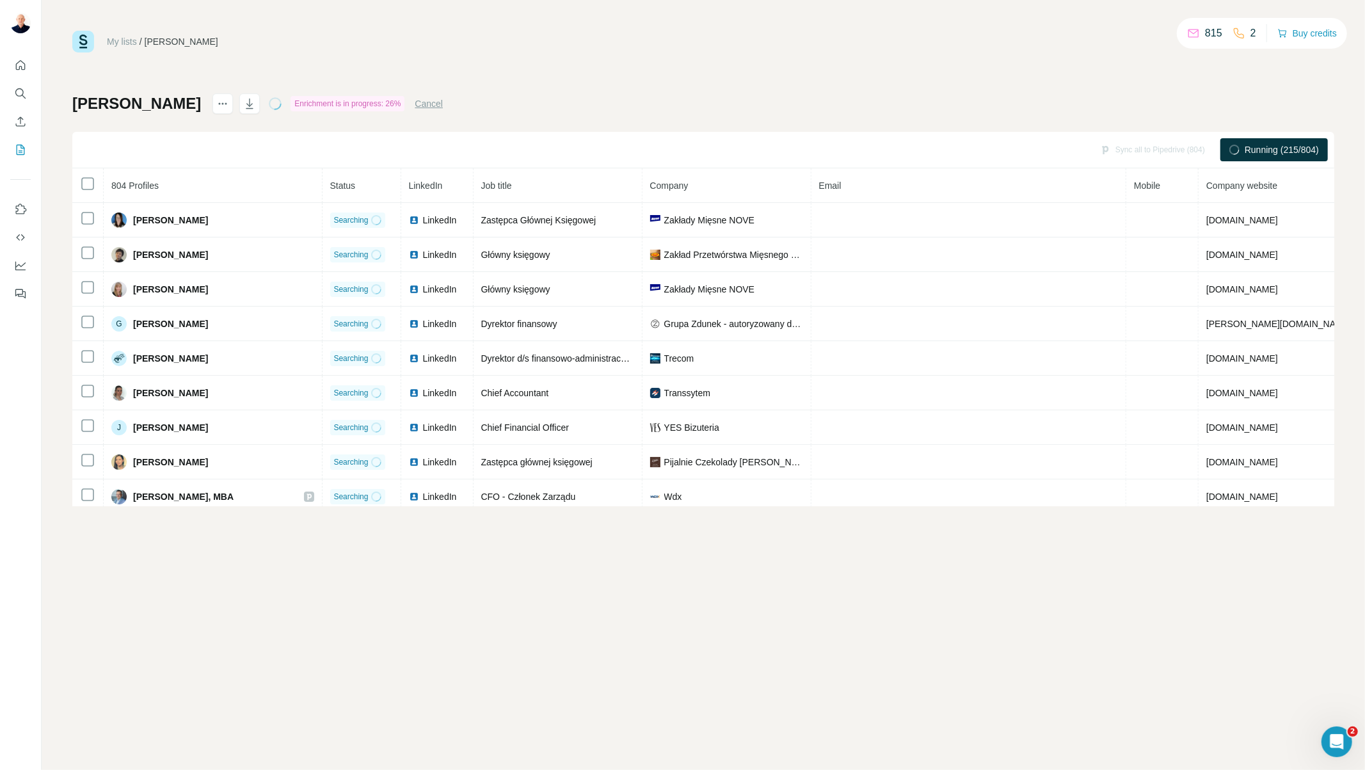
drag, startPoint x: 1218, startPoint y: 28, endPoint x: 1197, endPoint y: 28, distance: 21.1
click at [1197, 28] on div "815 2" at bounding box center [1221, 33] width 69 height 18
